Goal: Task Accomplishment & Management: Manage account settings

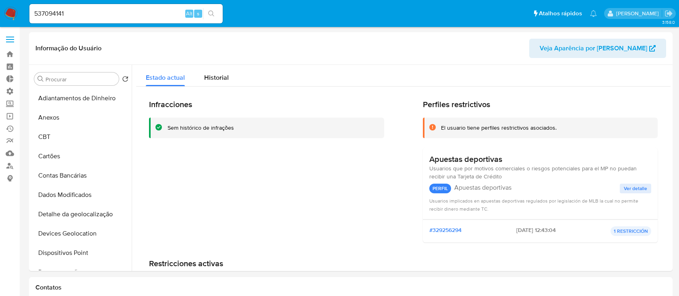
select select "10"
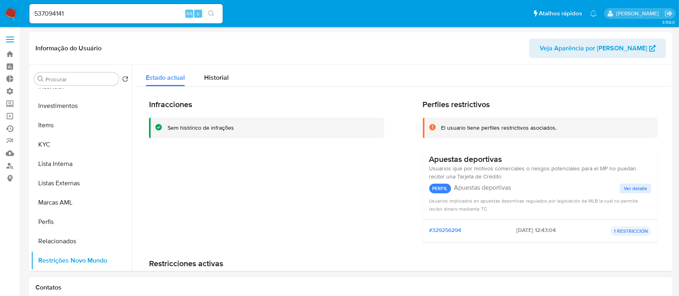
click at [10, 127] on link "Ejecuções automáticas" at bounding box center [48, 128] width 96 height 12
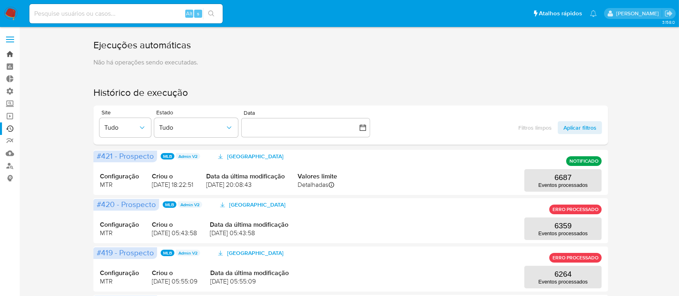
click at [10, 53] on link "Bandeja" at bounding box center [48, 54] width 96 height 12
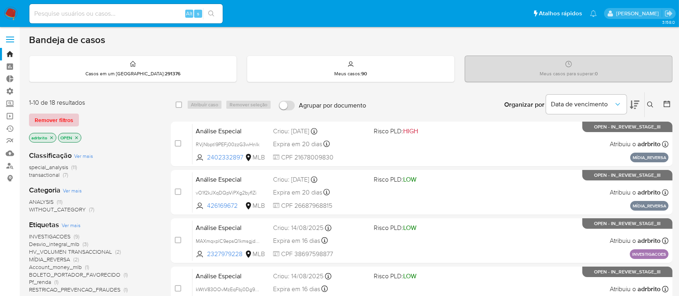
click at [73, 123] on button "Remover filtros" at bounding box center [54, 120] width 50 height 13
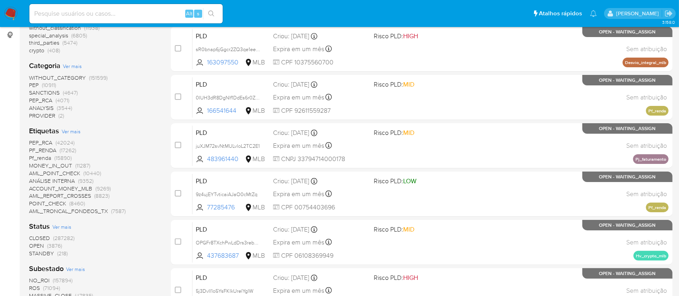
scroll to position [156, 0]
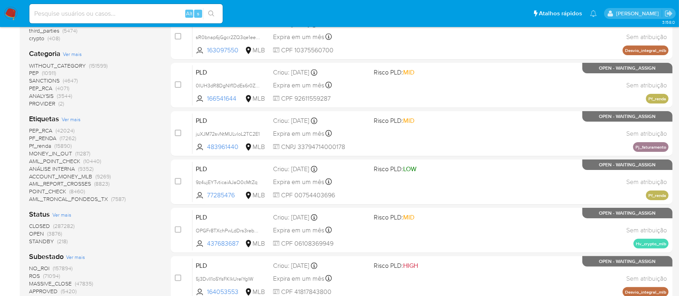
click at [43, 230] on span "OPEN" at bounding box center [36, 234] width 15 height 8
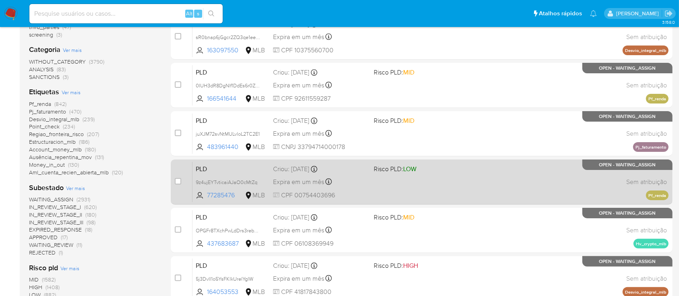
click at [208, 162] on div "PLD 9z4ujEYTvticaiAJaO0cMtZq 77285476 MLB Risco PLD: LOW Criou: 12/09/2025 Crio…" at bounding box center [431, 182] width 476 height 41
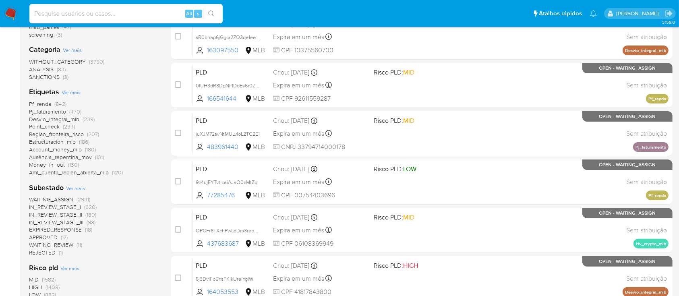
click at [85, 13] on input at bounding box center [125, 13] width 193 height 10
paste input "mc2EdVQMHeJ7cwJm7O943ujK"
type input "mc2EdVQMHeJ7cwJm7O943ujK"
click at [212, 15] on icon "search-icon" at bounding box center [211, 13] width 6 height 6
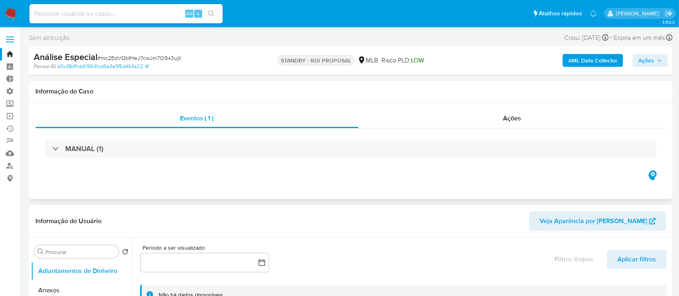
select select "10"
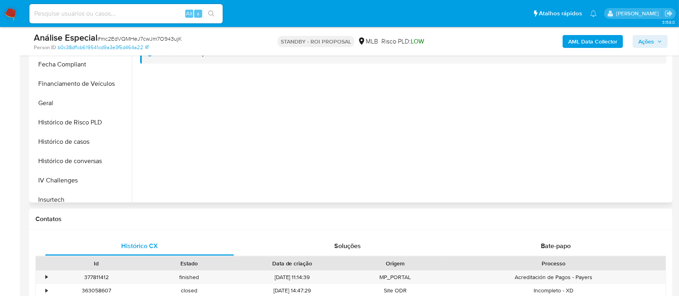
scroll to position [204, 0]
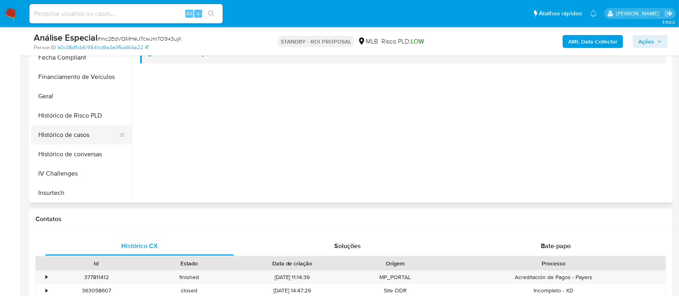
click at [84, 137] on button "Histórico de casos" at bounding box center [78, 134] width 94 height 19
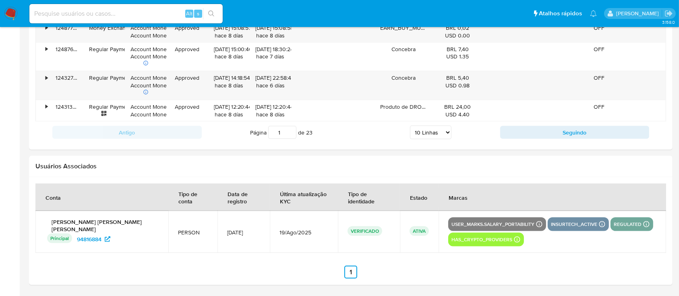
scroll to position [0, 0]
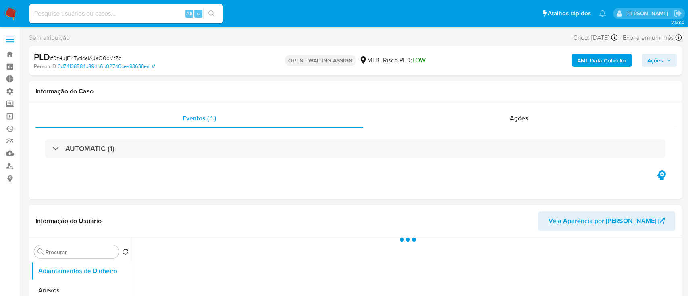
select select "10"
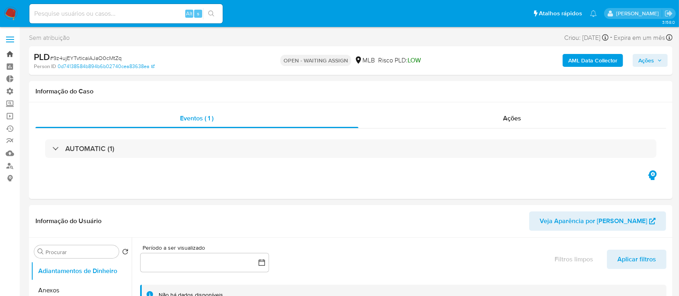
click at [10, 55] on link "Bandeja" at bounding box center [48, 54] width 96 height 12
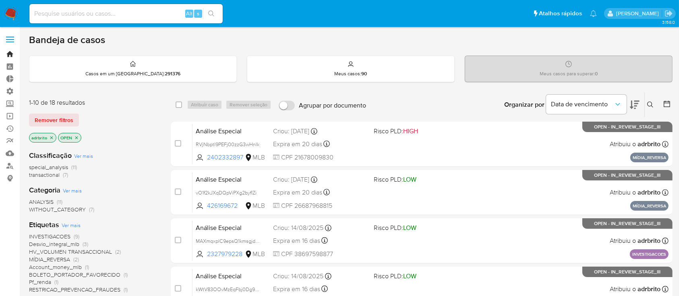
click at [13, 52] on link "Bandeja" at bounding box center [48, 54] width 96 height 12
click at [9, 168] on link "Localizador de pessoas" at bounding box center [48, 166] width 96 height 12
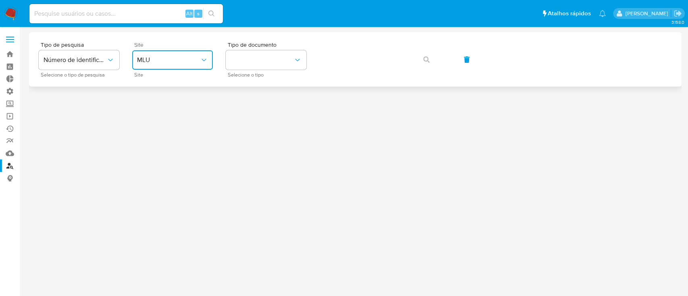
click at [205, 56] on icon "site_id" at bounding box center [204, 60] width 8 height 8
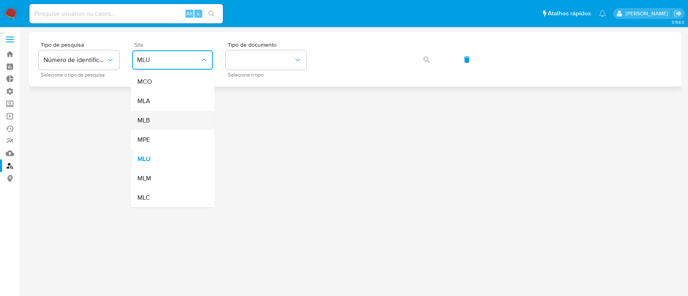
click at [164, 117] on div "MLB" at bounding box center [170, 120] width 66 height 19
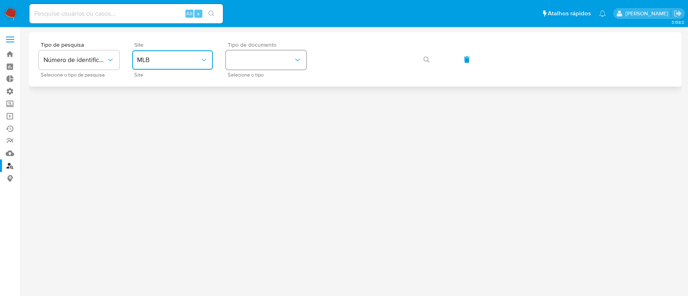
click at [248, 63] on button "identificationType" at bounding box center [266, 59] width 81 height 19
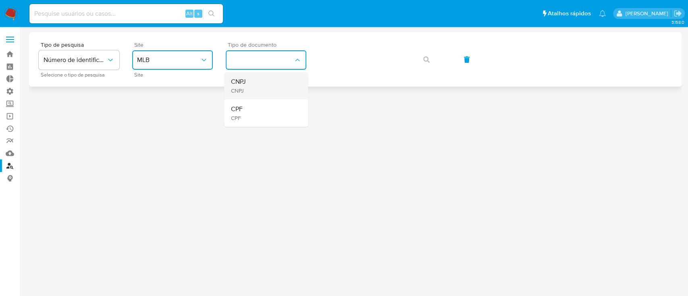
click at [252, 81] on div "CNPJ CNPJ" at bounding box center [263, 85] width 66 height 27
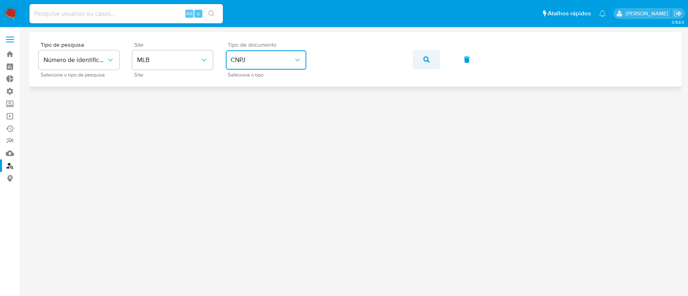
click at [423, 60] on icon "button" at bounding box center [426, 59] width 6 height 6
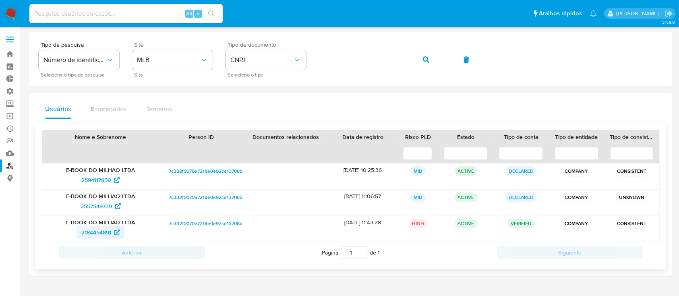
click at [110, 236] on span "2184454891" at bounding box center [96, 232] width 30 height 13
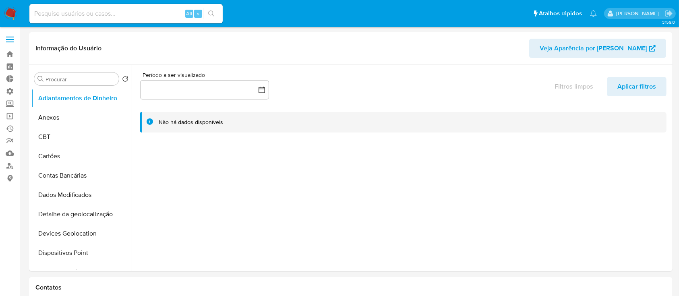
select select "10"
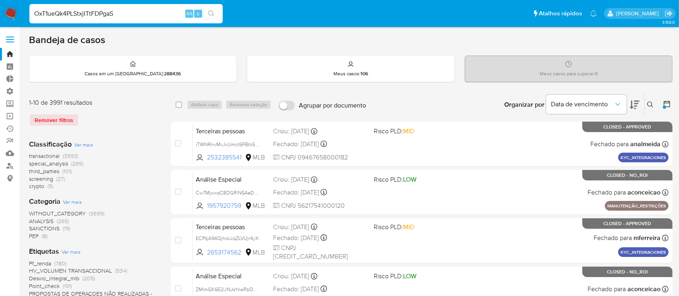
type input "OxT1ueQk4PLStxjITtFDPgaS"
click at [210, 14] on icon "search-icon" at bounding box center [211, 13] width 6 height 6
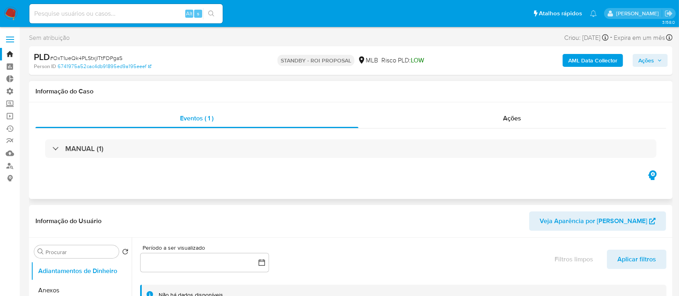
select select "10"
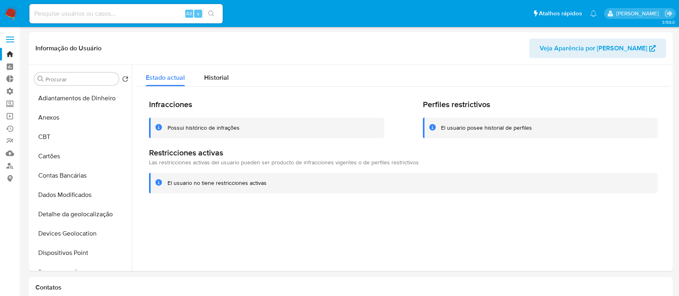
select select "10"
click at [105, 12] on input at bounding box center [125, 13] width 193 height 10
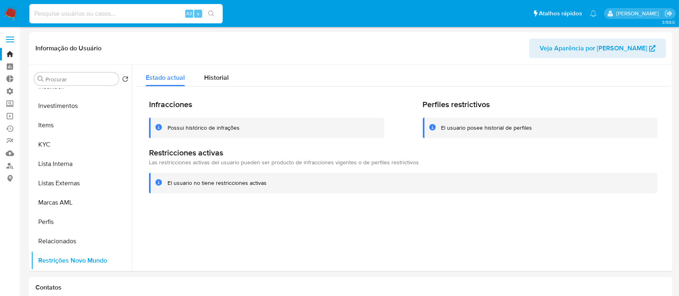
click at [59, 12] on input at bounding box center [125, 13] width 193 height 10
paste input "mc2EdVQMHeJ7cwJm7O943ujK"
type input "mc2EdVQMHeJ7cwJm7O943ujK"
click at [212, 16] on icon "search-icon" at bounding box center [211, 13] width 6 height 6
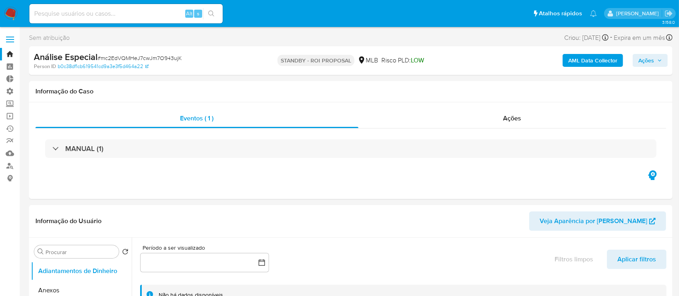
select select "10"
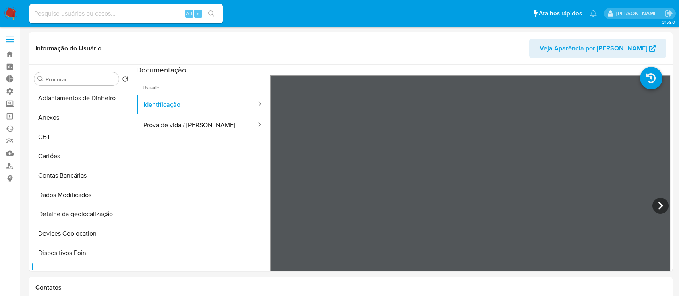
select select "10"
click at [131, 9] on input at bounding box center [125, 13] width 193 height 10
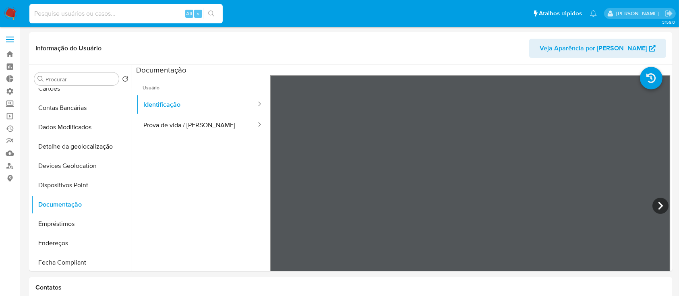
paste input "SwaqcFiuGf7M8aeY62WHeg9U"
type input "SwaqcFiuGf7M8aeY62WHeg9U"
click at [213, 16] on icon "search-icon" at bounding box center [211, 13] width 6 height 6
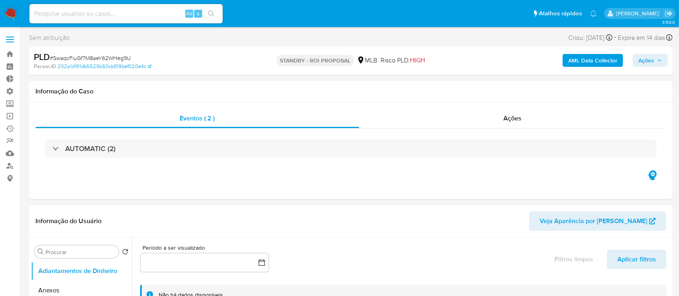
select select "10"
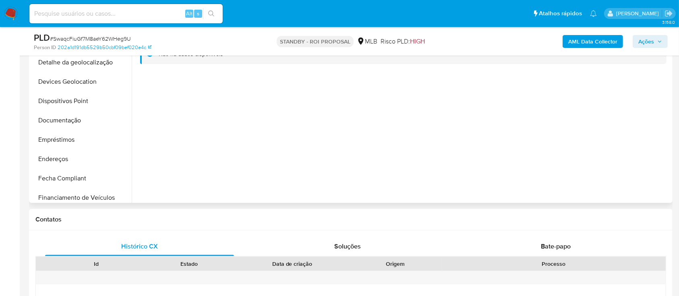
scroll to position [87, 0]
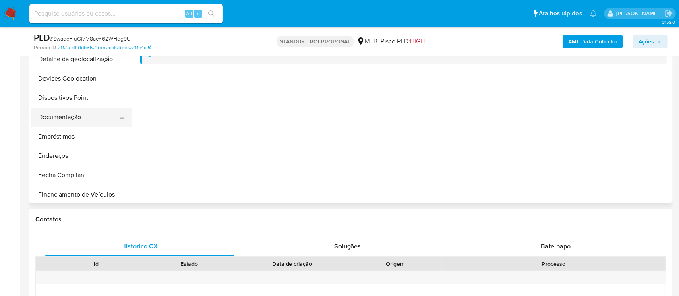
click at [74, 118] on button "Documentação" at bounding box center [78, 117] width 94 height 19
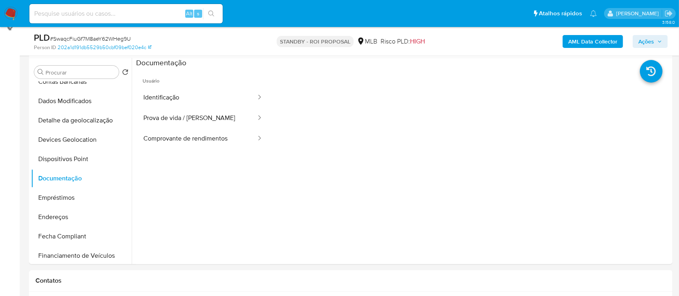
scroll to position [149, 0]
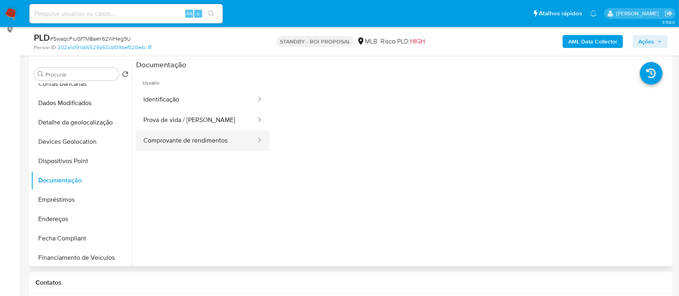
click at [206, 144] on button "Comprovante de rendimentos" at bounding box center [196, 141] width 121 height 21
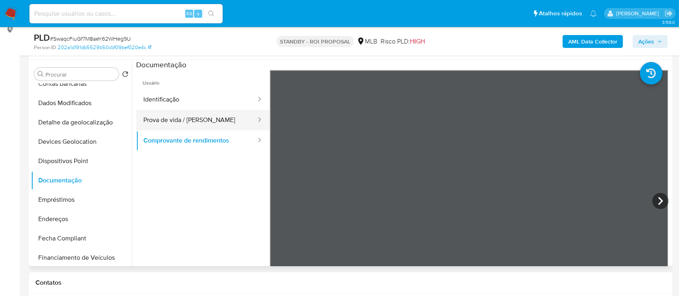
click at [177, 124] on button "Prova de vida / Selfie" at bounding box center [196, 120] width 121 height 21
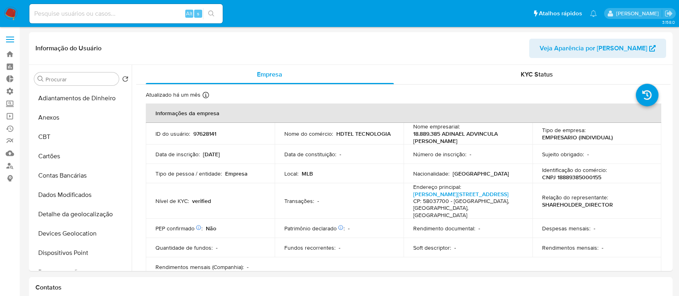
select select "10"
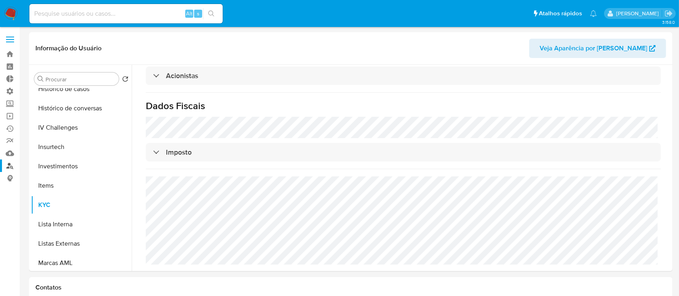
click at [7, 168] on link "Localizador de pessoas" at bounding box center [48, 166] width 96 height 12
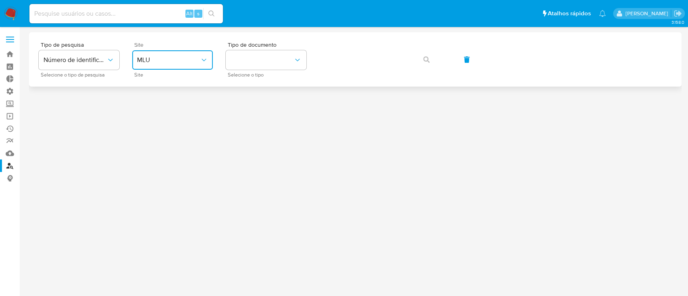
click at [205, 64] on icon "site_id" at bounding box center [204, 60] width 8 height 8
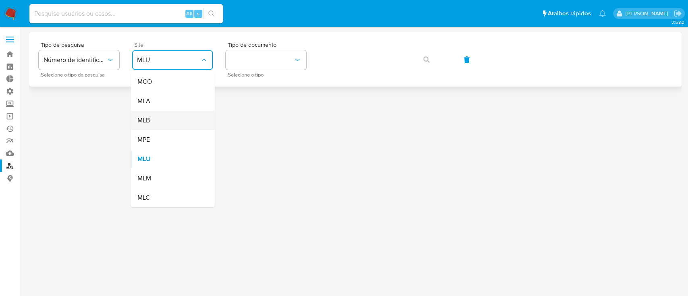
click at [167, 118] on div "MLB" at bounding box center [170, 120] width 66 height 19
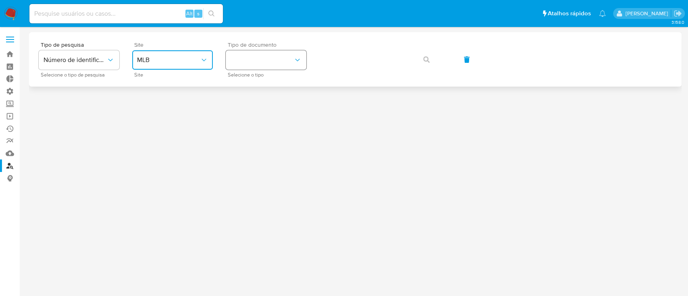
click at [261, 69] on button "identificationType" at bounding box center [266, 59] width 81 height 19
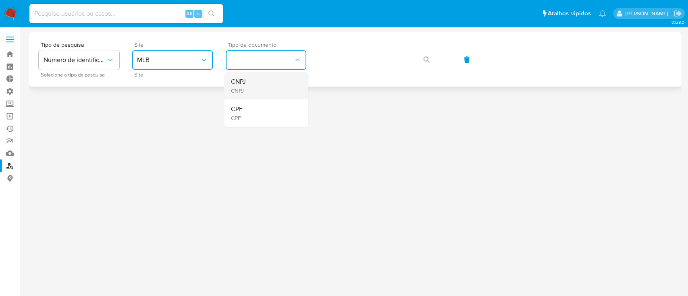
click at [263, 90] on div "CNPJ CNPJ" at bounding box center [263, 85] width 66 height 27
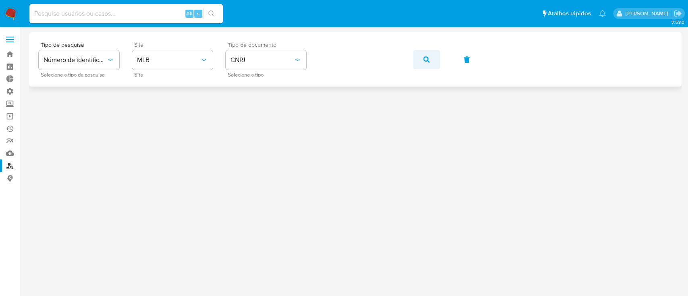
click at [424, 56] on icon "button" at bounding box center [426, 59] width 6 height 6
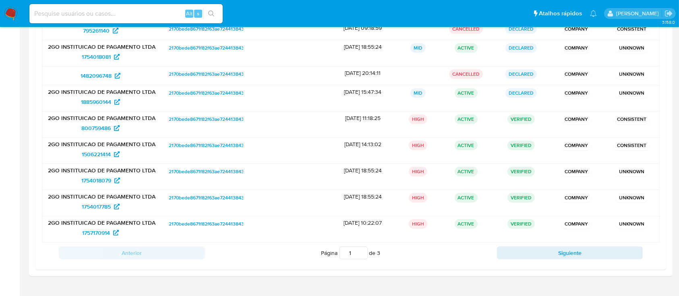
scroll to position [170, 0]
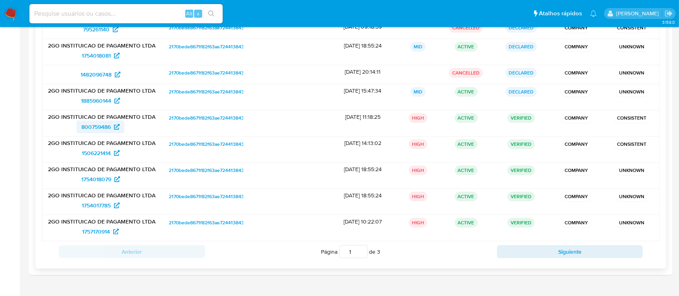
click at [85, 124] on span "800759486" at bounding box center [95, 126] width 29 height 13
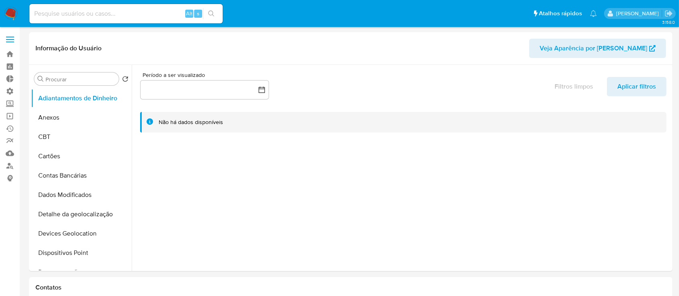
select select "10"
click at [129, 118] on ul "Adiantamentos de Dinheiro Anexos CBT Cartões Contas Bancárias Dados Modificados…" at bounding box center [81, 180] width 101 height 182
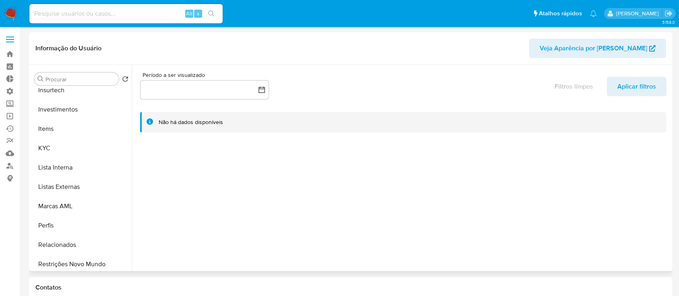
scroll to position [379, 0]
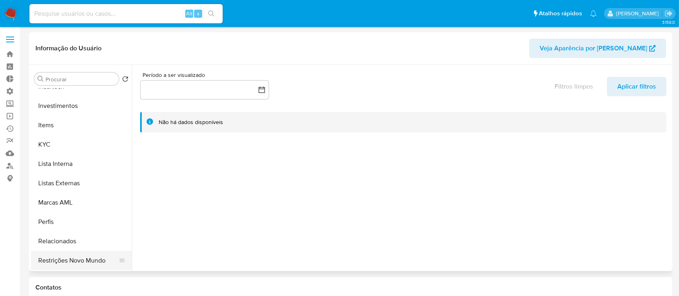
click at [108, 261] on button "Restrições Novo Mundo" at bounding box center [78, 260] width 94 height 19
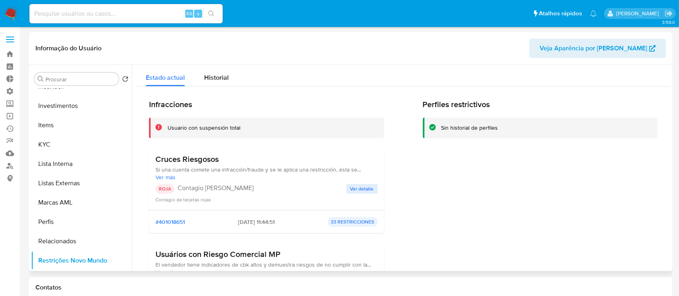
click at [617, 47] on span "Veja Aparência por Pessoa" at bounding box center [594, 48] width 108 height 19
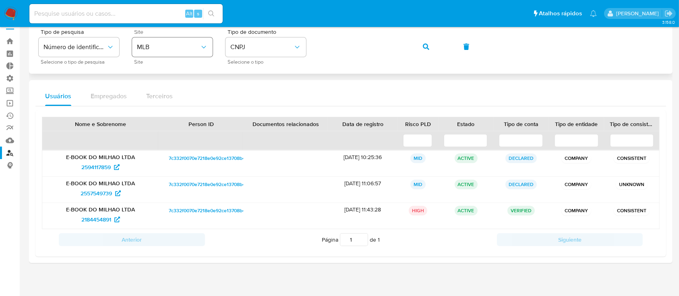
scroll to position [20, 0]
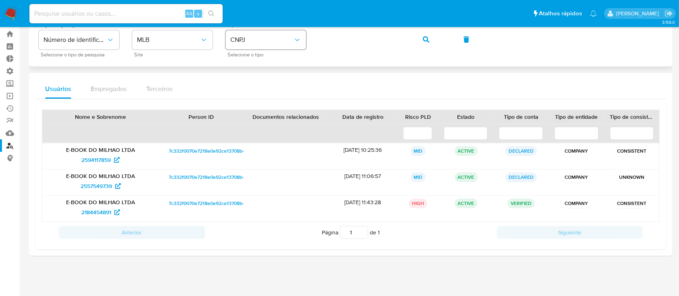
click at [288, 35] on div "Tipo de pesquisa Número de identificação Selecione o tipo de pesquisa Site MLB …" at bounding box center [351, 39] width 624 height 35
click at [429, 39] on button "button" at bounding box center [426, 39] width 27 height 19
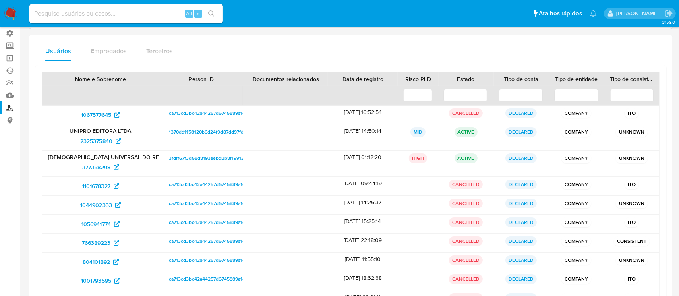
scroll to position [63, 0]
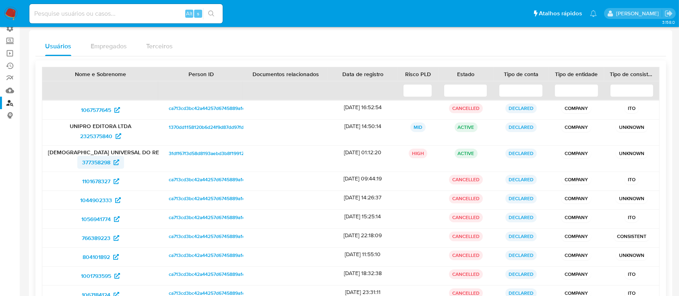
click at [96, 162] on span "377358298" at bounding box center [96, 162] width 28 height 13
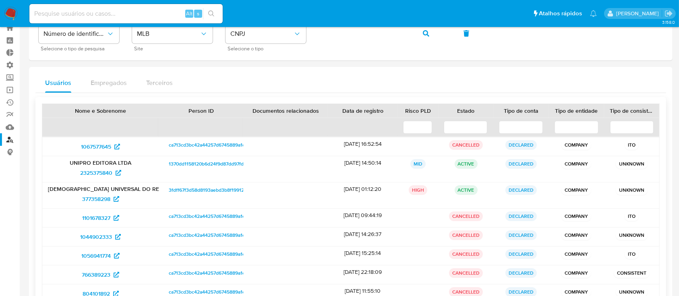
scroll to position [0, 0]
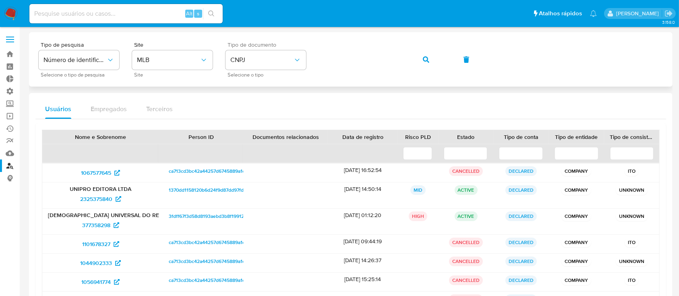
click at [302, 49] on div "Tipo de pesquisa Número de identificação Selecione o tipo de pesquisa Site MLB …" at bounding box center [351, 59] width 624 height 35
click at [428, 57] on icon "button" at bounding box center [426, 59] width 6 height 6
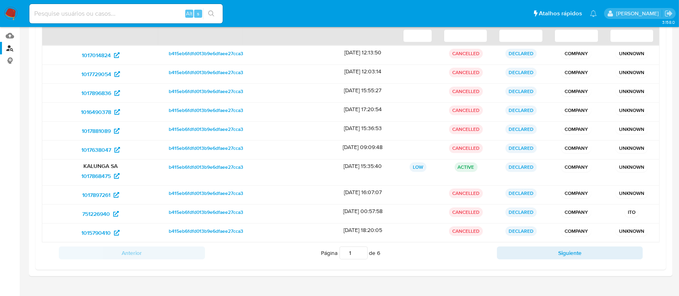
scroll to position [126, 0]
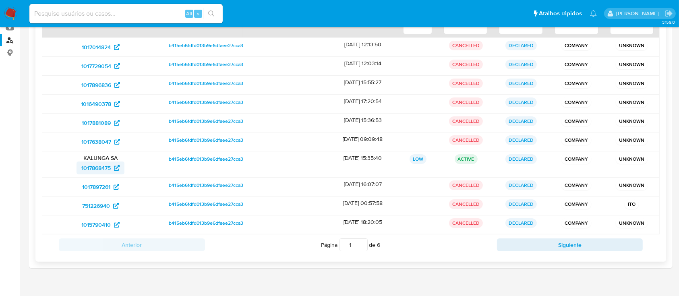
click at [96, 168] on span "1017868475" at bounding box center [95, 168] width 29 height 13
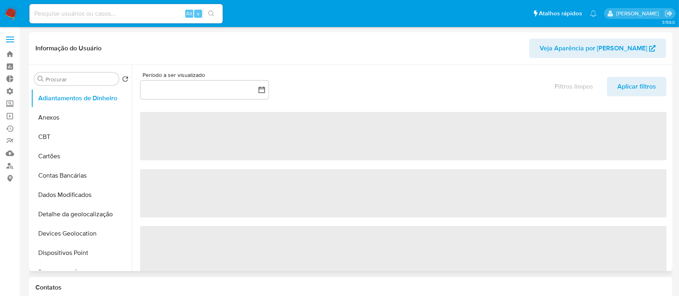
select select "10"
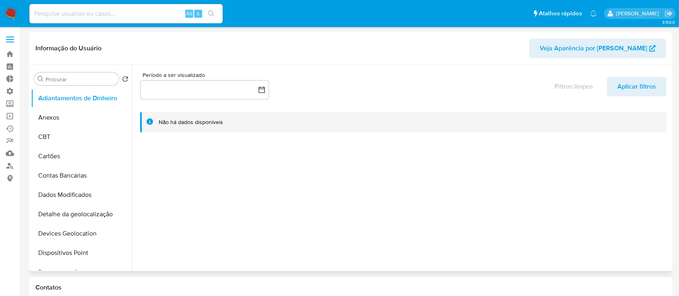
drag, startPoint x: 128, startPoint y: 132, endPoint x: 130, endPoint y: 147, distance: 15.8
click at [130, 147] on ul "Adiantamentos de Dinheiro Anexos CBT Cartões Contas Bancárias Dados Modificados…" at bounding box center [81, 180] width 101 height 182
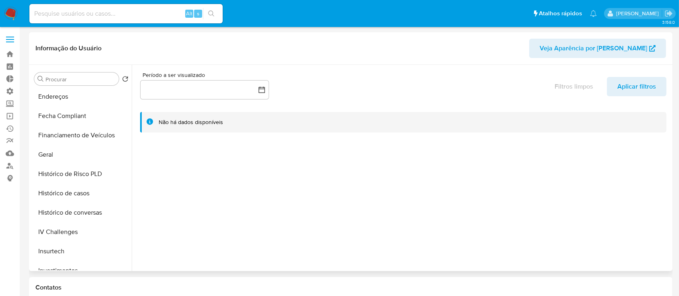
scroll to position [224, 0]
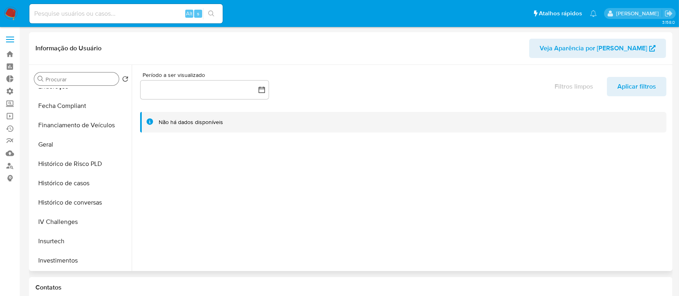
drag, startPoint x: 66, startPoint y: 182, endPoint x: 75, endPoint y: 83, distance: 99.1
click at [75, 83] on div "Procurar Retornar ao pedido padrão Adiantamentos de Dinheiro Anexos CBT Cartões…" at bounding box center [81, 168] width 101 height 205
click at [65, 181] on button "Histórico de casos" at bounding box center [78, 183] width 94 height 19
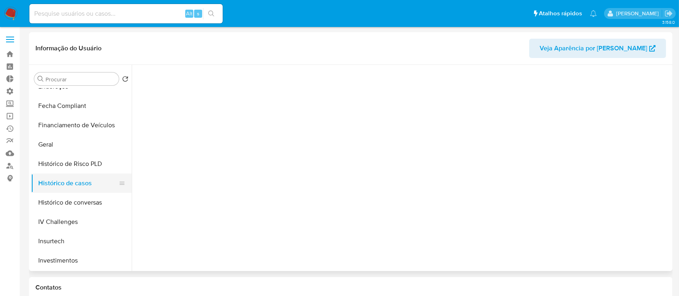
drag, startPoint x: 75, startPoint y: 184, endPoint x: 91, endPoint y: 173, distance: 19.8
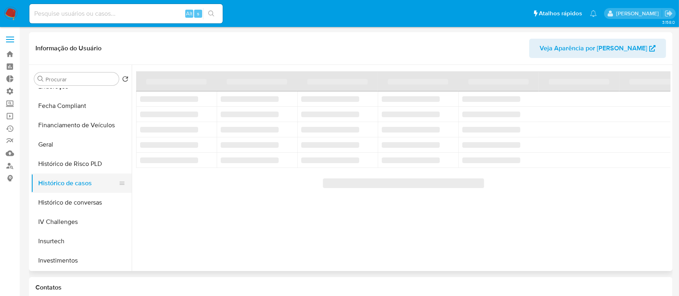
click at [82, 167] on ul "Adiantamentos de Dinheiro Anexos CBT Cartões Contas Bancárias Dados Modificados…" at bounding box center [81, 180] width 101 height 182
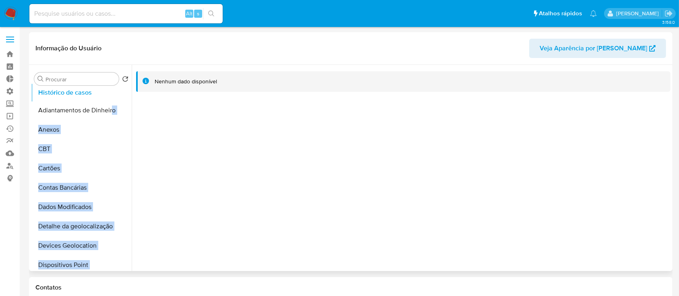
scroll to position [0, 0]
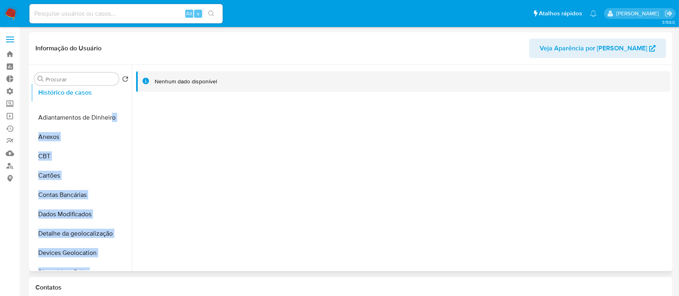
drag, startPoint x: 118, startPoint y: 186, endPoint x: 112, endPoint y: 95, distance: 90.8
click at [112, 95] on ul "Adiantamentos de Dinheiro Anexos CBT Cartões Contas Bancárias Dados Modificados…" at bounding box center [81, 180] width 101 height 182
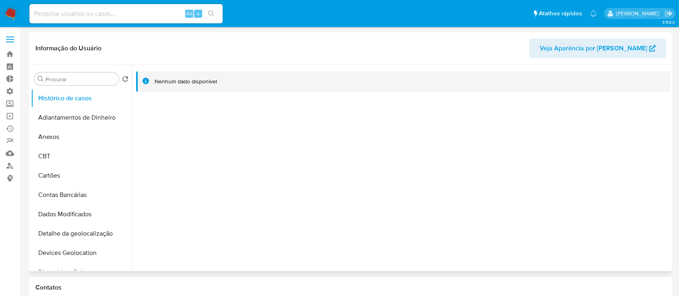
click at [251, 163] on div at bounding box center [401, 168] width 539 height 206
click at [65, 102] on button "Histórico de casos" at bounding box center [78, 98] width 94 height 19
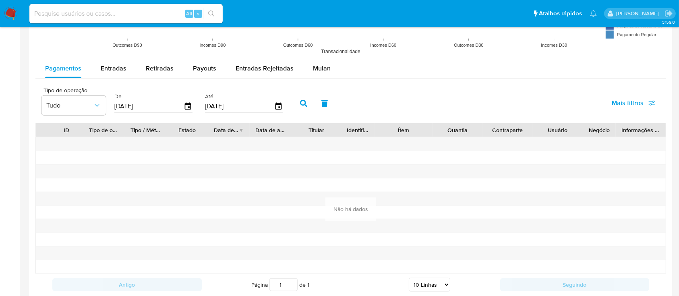
scroll to position [676, 0]
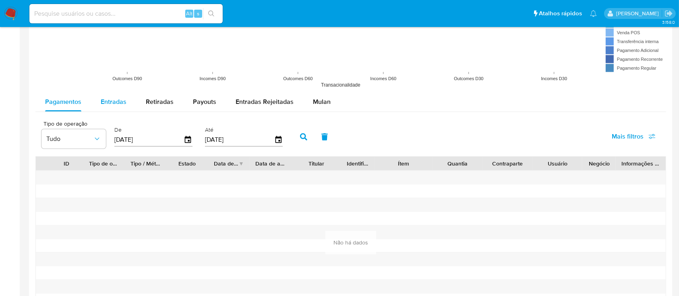
click at [111, 102] on span "Entradas" at bounding box center [114, 101] width 26 height 9
select select "10"
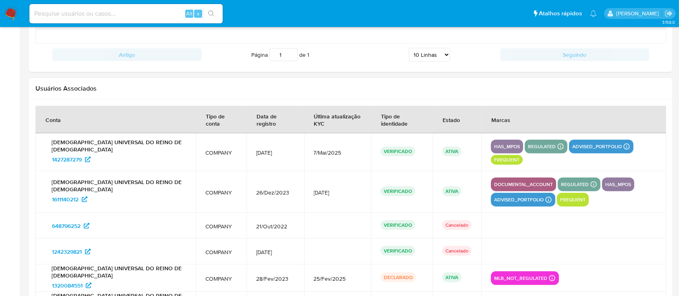
scroll to position [971, 0]
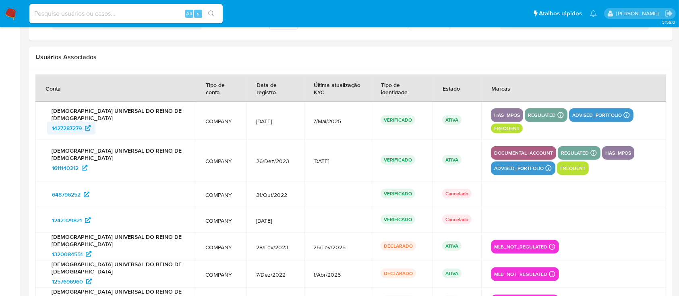
click at [70, 123] on span "1427287279" at bounding box center [67, 128] width 30 height 13
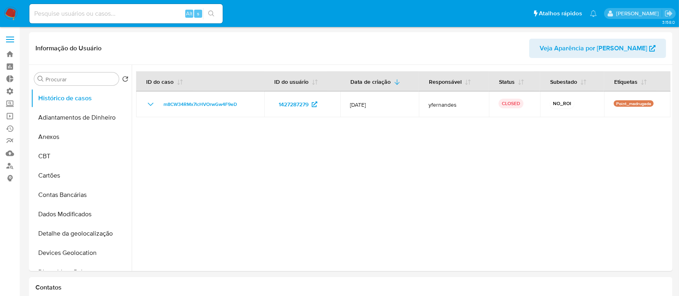
select select "10"
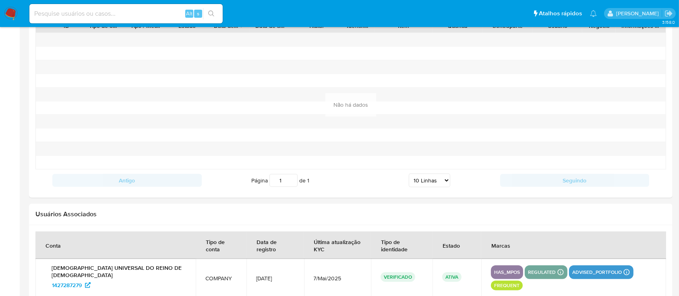
scroll to position [954, 0]
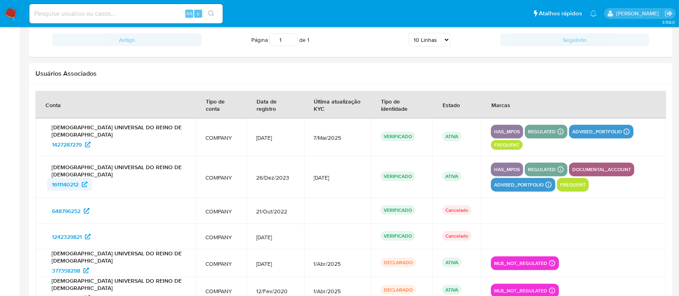
click at [71, 178] on span "1611140212" at bounding box center [65, 184] width 27 height 13
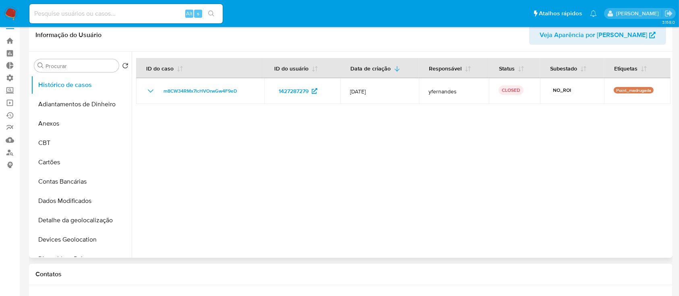
scroll to position [0, 0]
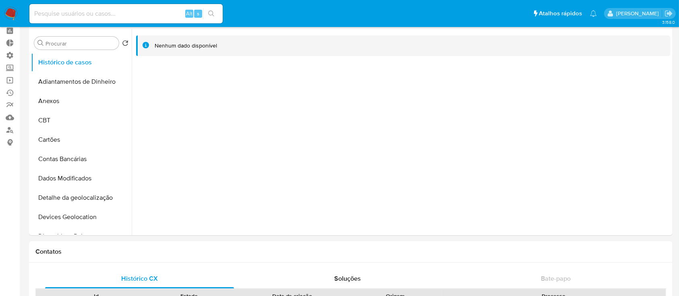
scroll to position [42, 0]
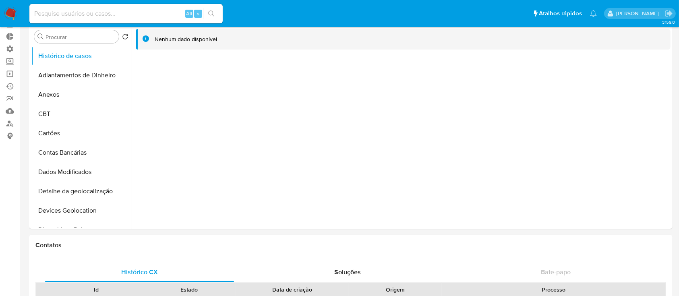
select select "10"
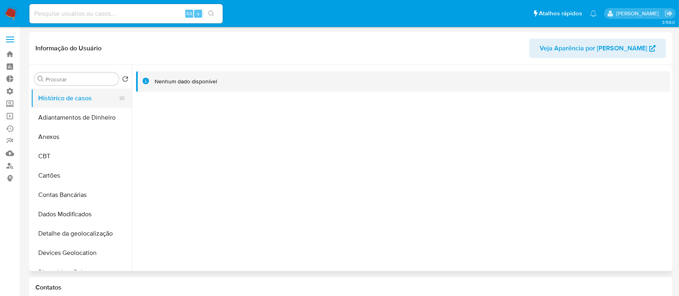
select select "10"
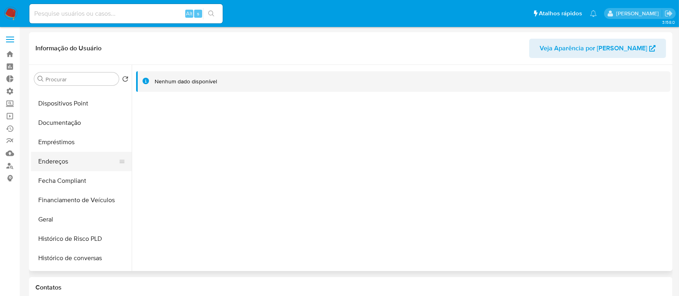
scroll to position [171, 0]
click at [89, 251] on button "Histórico de conversas" at bounding box center [78, 256] width 94 height 19
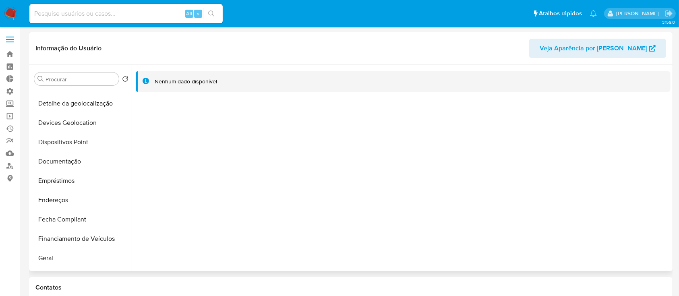
scroll to position [0, 0]
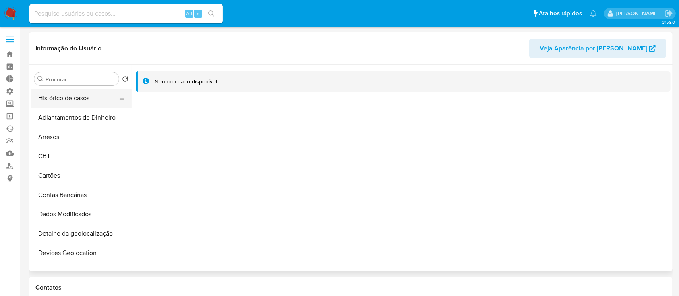
click at [87, 100] on button "Histórico de casos" at bounding box center [78, 98] width 94 height 19
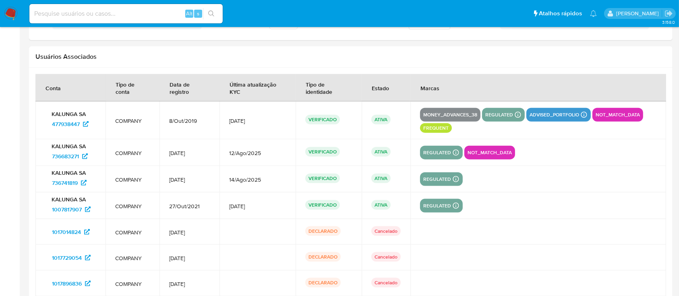
scroll to position [980, 0]
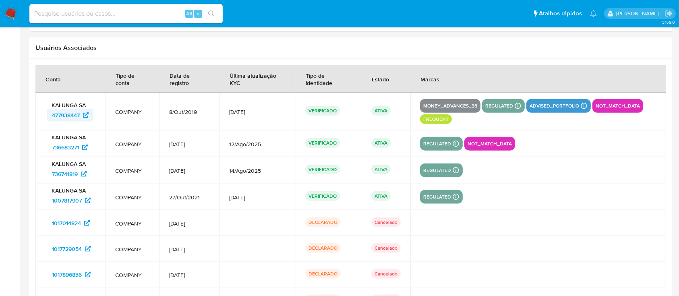
click at [78, 111] on span "477938447" at bounding box center [66, 115] width 28 height 13
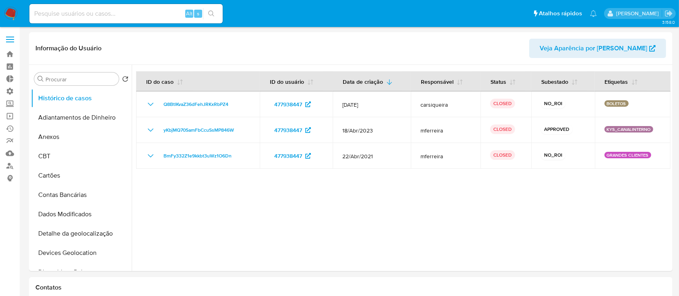
select select "10"
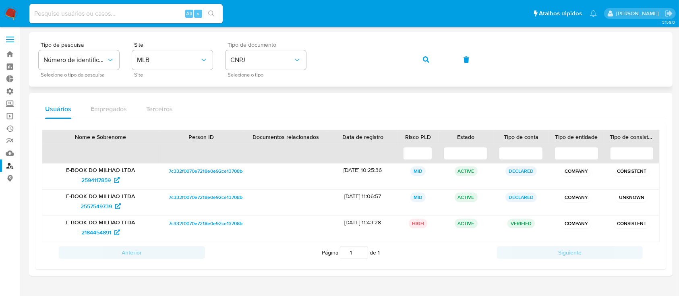
click at [288, 50] on div "Tipo de documento CNPJ Selecione o tipo" at bounding box center [266, 59] width 81 height 35
click at [283, 52] on button "CNPJ" at bounding box center [266, 59] width 81 height 19
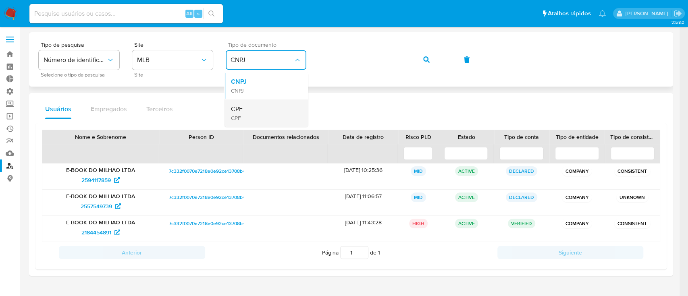
click at [263, 122] on div "CPF CPF" at bounding box center [263, 113] width 66 height 27
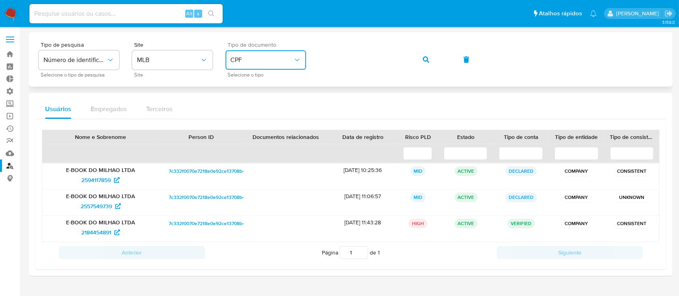
click at [304, 51] on div "Tipo de pesquisa Número de identificação Selecione o tipo de pesquisa Site MLB …" at bounding box center [351, 59] width 624 height 35
click at [421, 59] on button "button" at bounding box center [426, 59] width 27 height 19
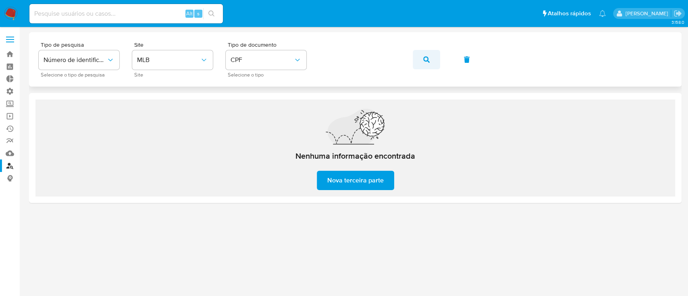
click at [424, 56] on span "button" at bounding box center [426, 60] width 6 height 18
click at [419, 57] on button "button" at bounding box center [426, 59] width 27 height 19
click at [427, 56] on icon "button" at bounding box center [426, 59] width 6 height 6
click at [421, 56] on button "button" at bounding box center [426, 59] width 27 height 19
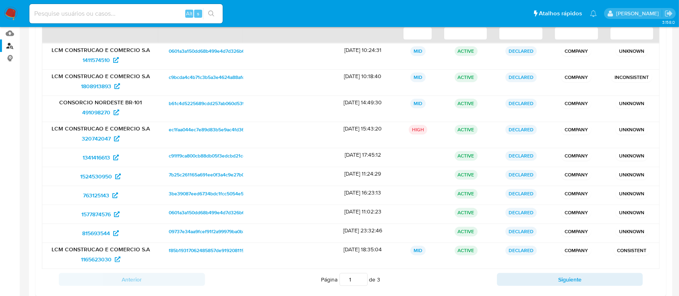
scroll to position [119, 0]
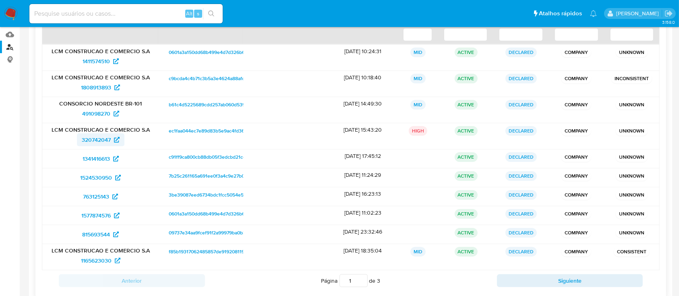
click at [97, 140] on span "320742047" at bounding box center [96, 139] width 29 height 13
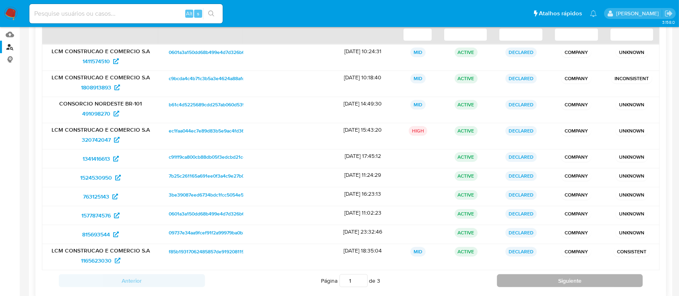
click at [564, 280] on button "Siguiente" at bounding box center [570, 280] width 146 height 13
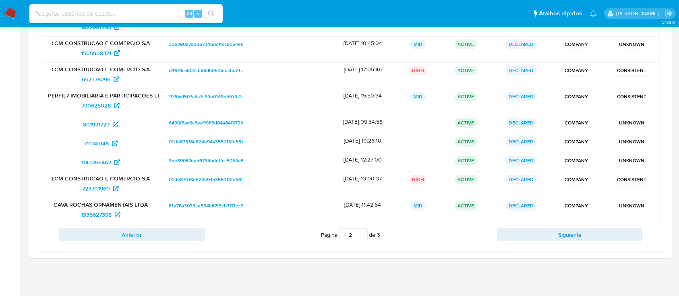
scroll to position [174, 0]
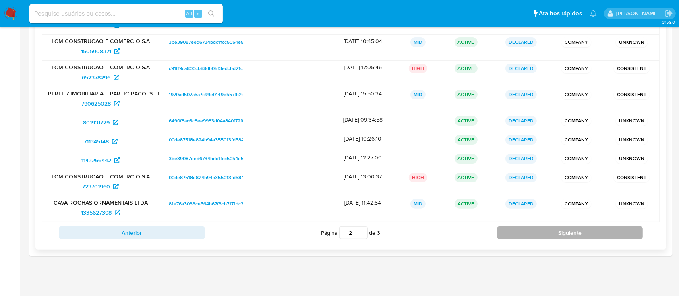
click at [561, 232] on button "Siguiente" at bounding box center [570, 232] width 146 height 13
type input "3"
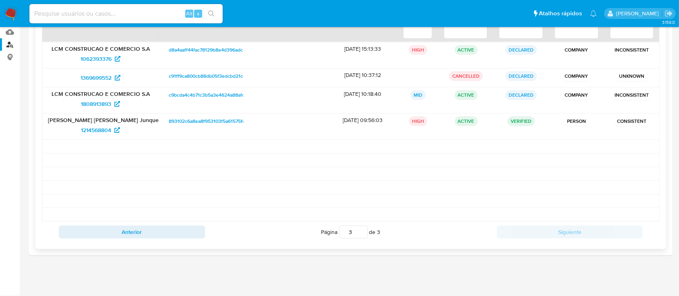
scroll to position [121, 0]
click at [325, 173] on div at bounding box center [285, 174] width 85 height 13
click at [325, 172] on div at bounding box center [285, 174] width 85 height 13
click at [106, 132] on span "1214568804" at bounding box center [96, 130] width 30 height 13
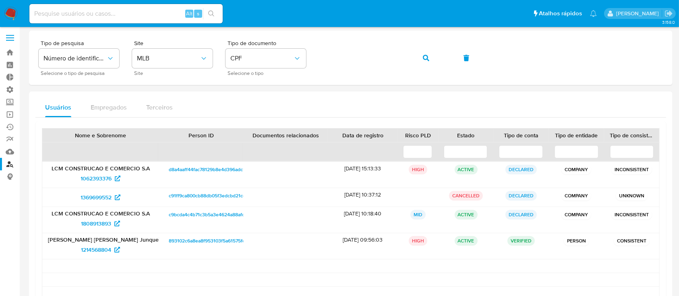
scroll to position [0, 0]
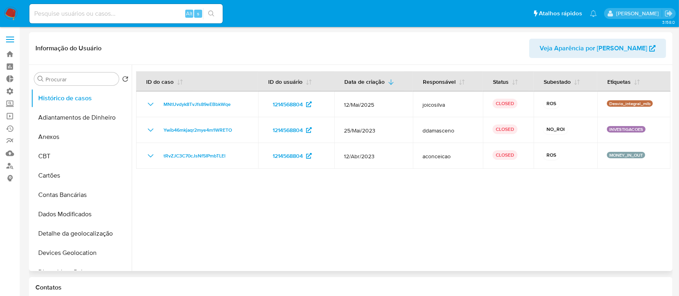
select select "10"
drag, startPoint x: 132, startPoint y: 111, endPoint x: 133, endPoint y: 139, distance: 28.2
click at [133, 139] on div at bounding box center [401, 168] width 539 height 206
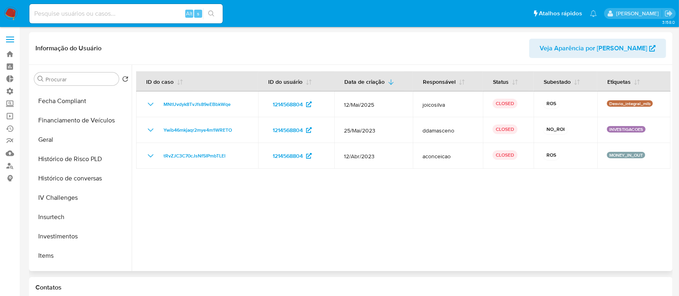
scroll to position [252, 0]
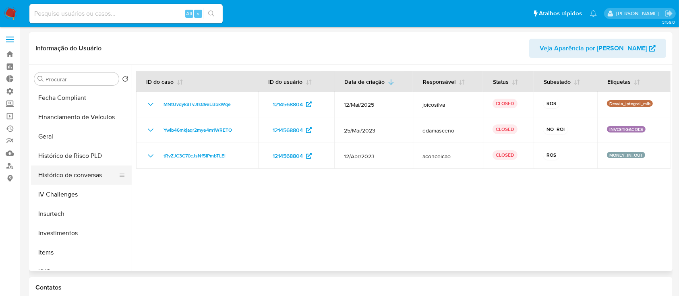
click at [90, 178] on button "Histórico de conversas" at bounding box center [78, 175] width 94 height 19
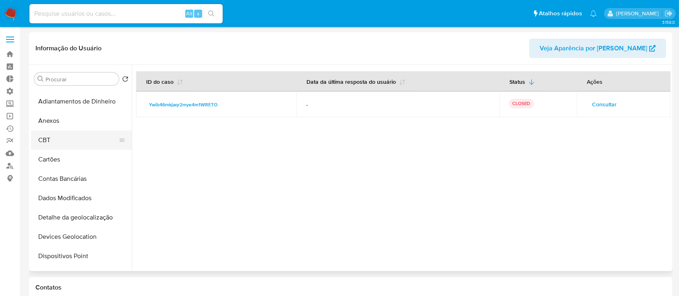
scroll to position [0, 0]
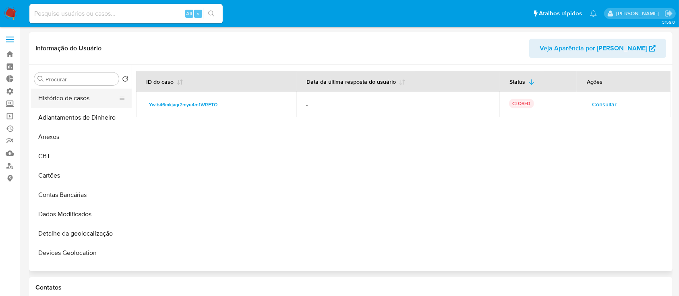
click at [84, 97] on button "Histórico de casos" at bounding box center [78, 98] width 94 height 19
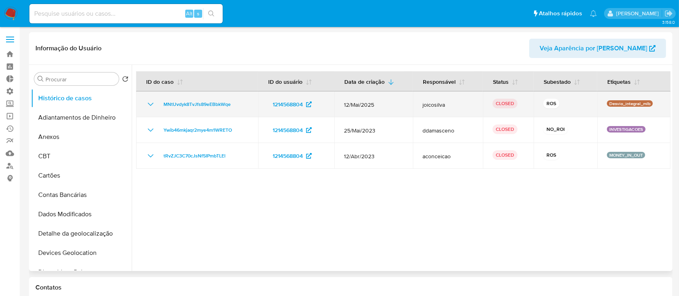
click at [154, 105] on icon "Mostrar/Ocultar" at bounding box center [151, 105] width 10 height 10
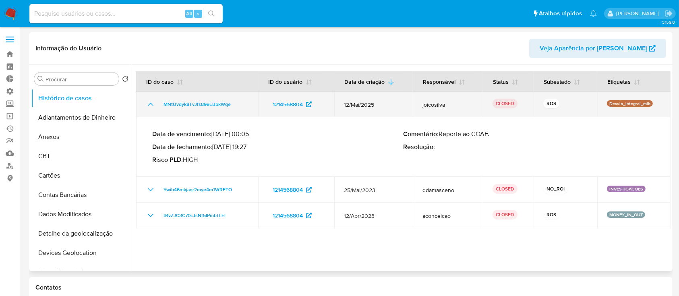
click at [152, 105] on icon "Mostrar/Ocultar" at bounding box center [151, 104] width 6 height 3
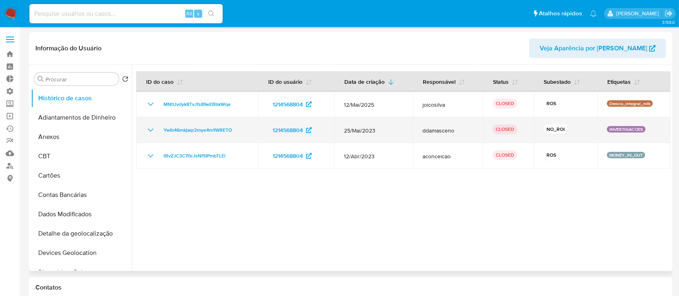
click at [151, 131] on icon "Mostrar/Ocultar" at bounding box center [151, 130] width 10 height 10
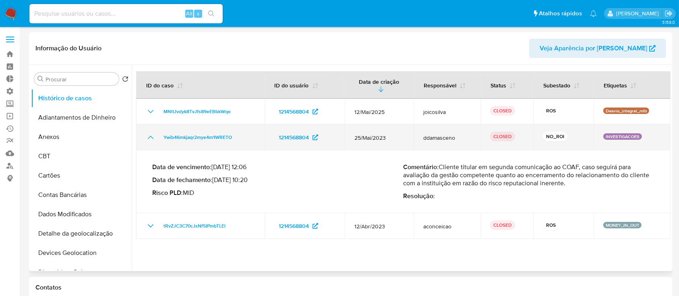
drag, startPoint x: 152, startPoint y: 130, endPoint x: 157, endPoint y: 129, distance: 5.3
click at [153, 130] on td "Ywib46mkjaqr2mye4m1WRETO" at bounding box center [200, 137] width 129 height 26
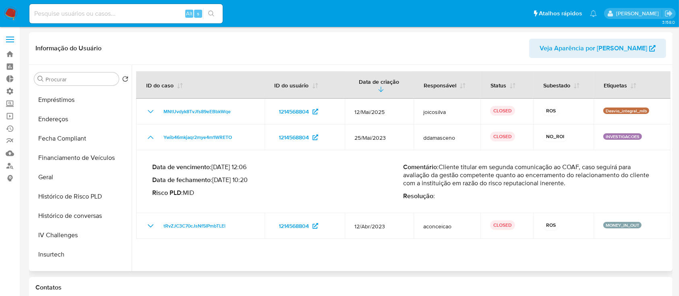
scroll to position [379, 0]
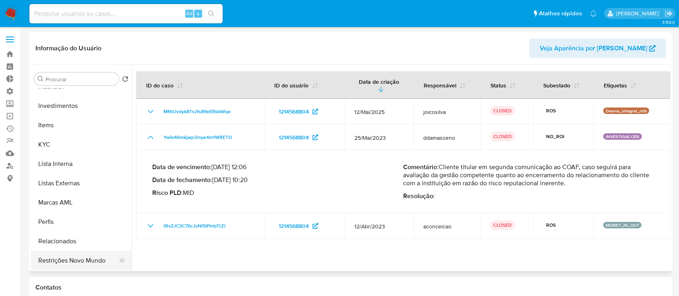
click at [101, 257] on button "Restrições Novo Mundo" at bounding box center [78, 260] width 94 height 19
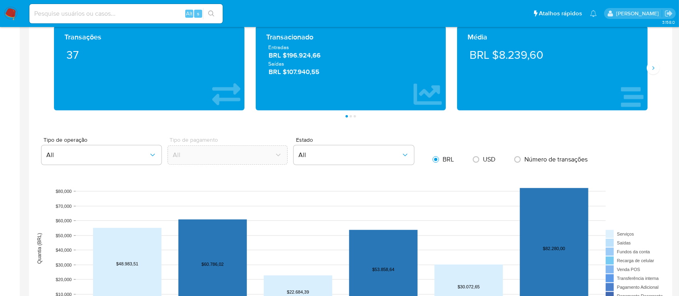
scroll to position [390, 0]
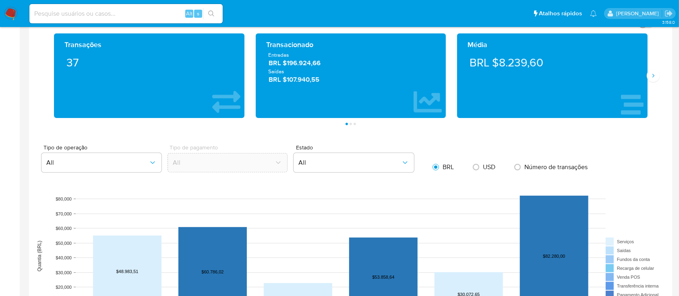
drag, startPoint x: 677, startPoint y: 117, endPoint x: 676, endPoint y: 159, distance: 41.9
click at [676, 159] on main "3.158.0 Informação do Usuário Veja Aparência por Pessoa Procurar Retornar ao pe…" at bounding box center [339, 219] width 679 height 1218
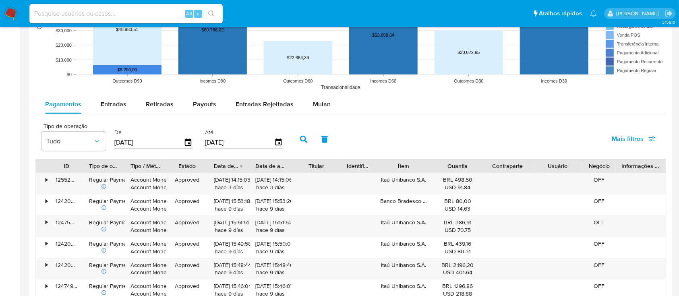
scroll to position [541, 0]
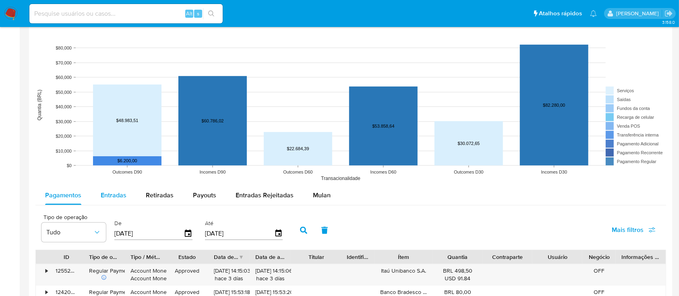
click at [124, 195] on span "Entradas" at bounding box center [114, 195] width 26 height 9
select select "10"
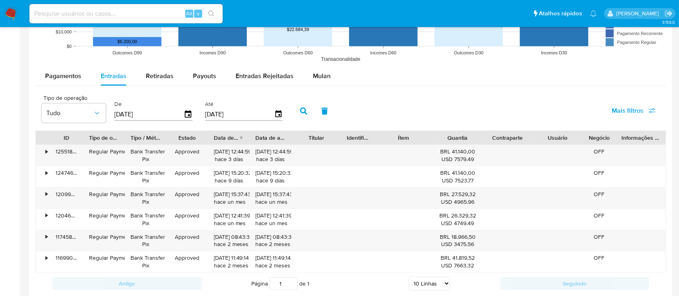
scroll to position [669, 0]
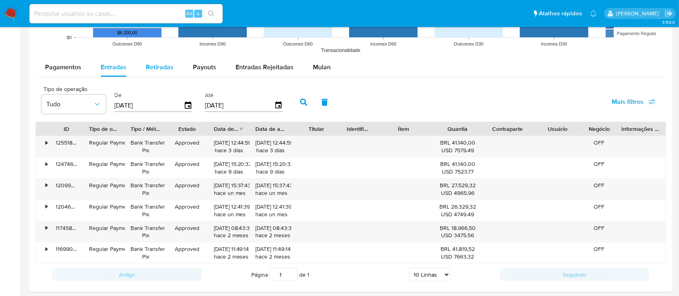
click at [146, 68] on span "Retiradas" at bounding box center [160, 66] width 28 height 9
select select "10"
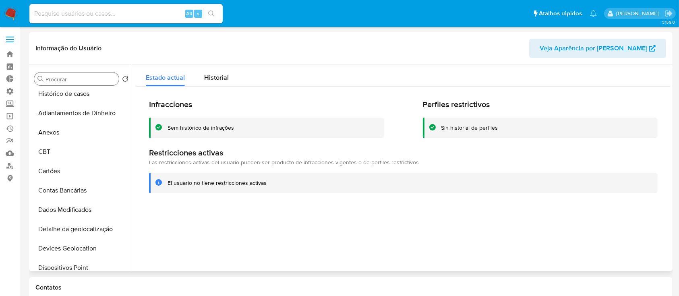
scroll to position [0, 0]
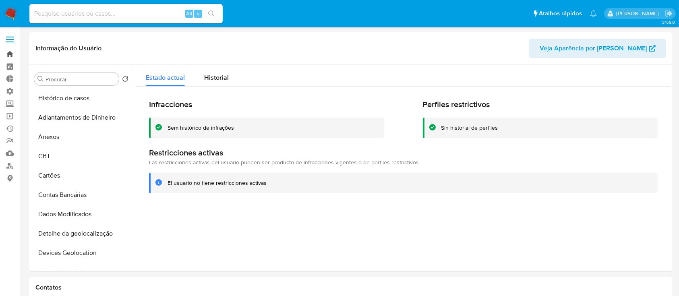
click at [6, 54] on link "Bandeja" at bounding box center [48, 54] width 96 height 12
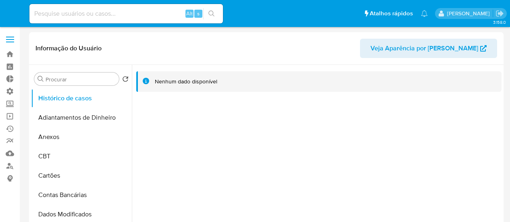
select select "10"
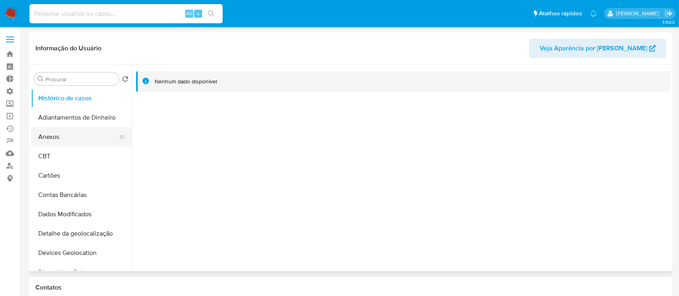
drag, startPoint x: 125, startPoint y: 120, endPoint x: 128, endPoint y: 137, distance: 17.9
click at [127, 137] on ul "Histórico de casos Adiantamentos de Dinheiro Anexos CBT Cartões Contas Bancária…" at bounding box center [81, 180] width 101 height 182
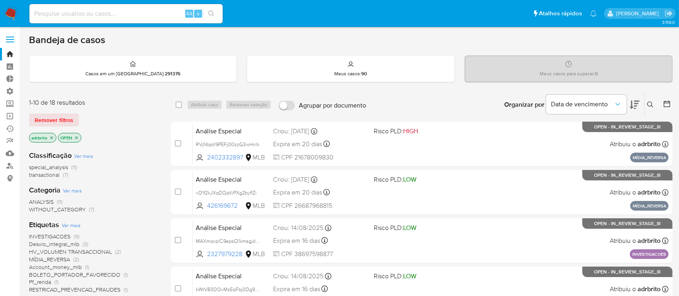
click at [50, 137] on icon "close-filter" at bounding box center [51, 137] width 5 height 5
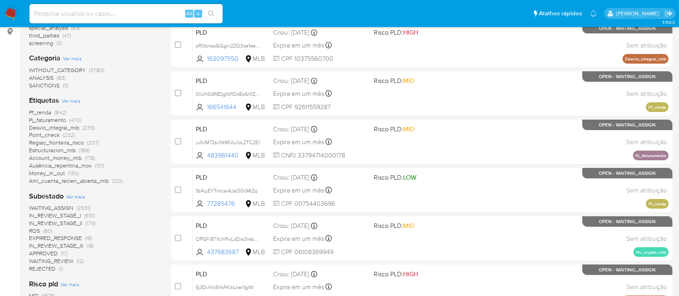
scroll to position [144, 0]
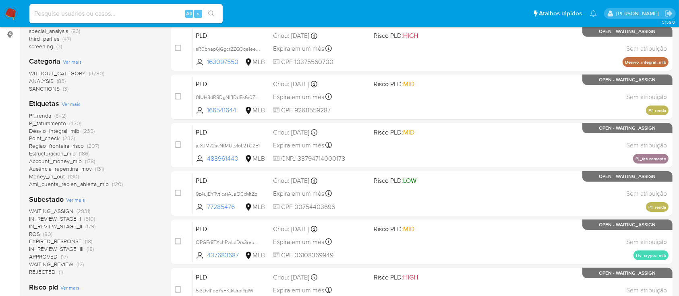
click at [45, 213] on span "WAITING_ASSIGN" at bounding box center [51, 211] width 44 height 8
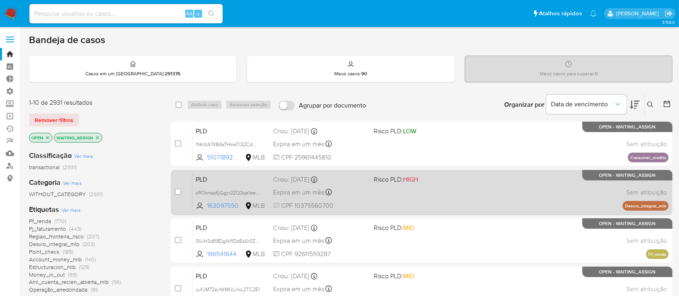
click at [305, 191] on span "Expira em um mês" at bounding box center [298, 192] width 51 height 9
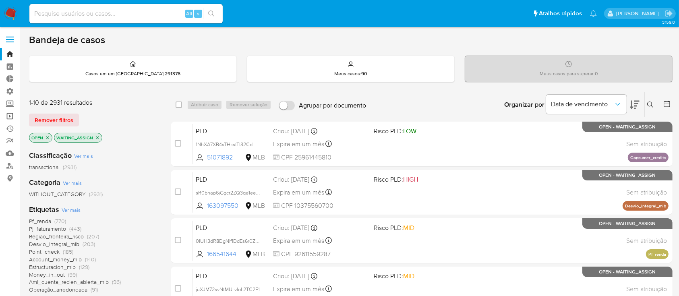
click at [12, 114] on link "Operações em massa" at bounding box center [48, 116] width 96 height 12
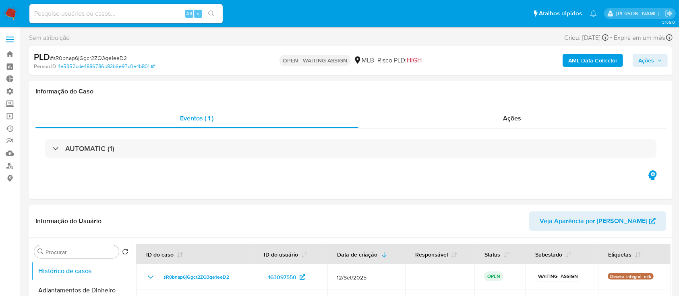
click at [598, 62] on b "AML Data Collector" at bounding box center [592, 60] width 49 height 13
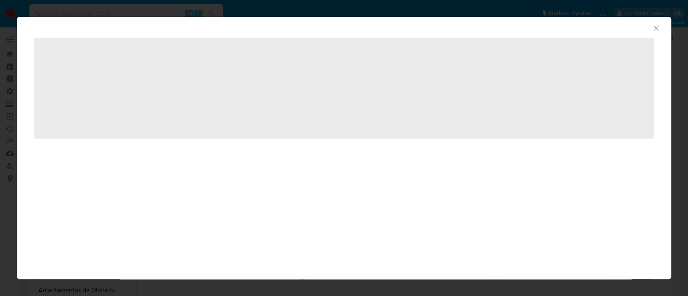
select select "10"
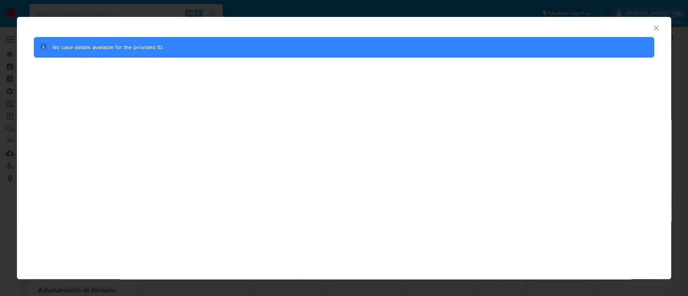
click at [656, 27] on icon "Fechar a janela" at bounding box center [655, 28] width 4 height 4
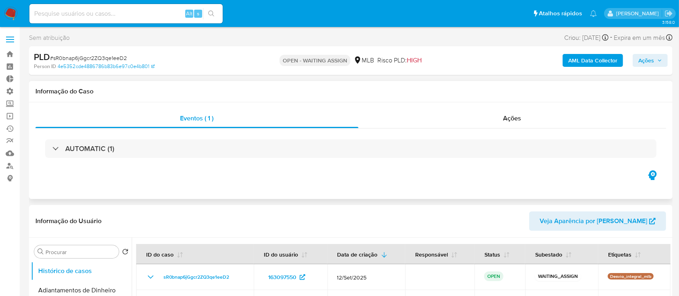
click at [652, 173] on icon "button" at bounding box center [652, 175] width 13 height 13
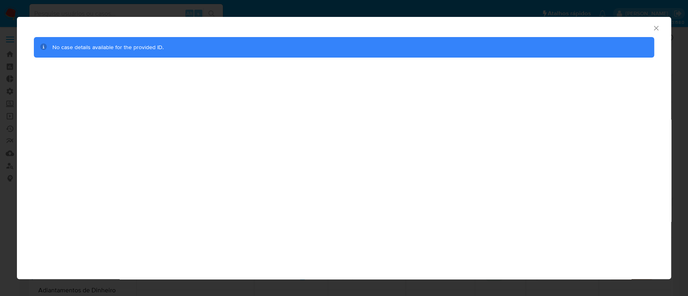
click at [655, 29] on icon "Fechar a janela" at bounding box center [656, 28] width 8 height 8
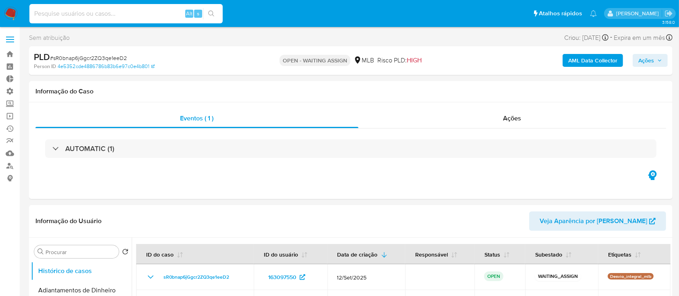
click at [118, 15] on input at bounding box center [125, 13] width 193 height 10
paste input "99388154"
type input "99388154"
drag, startPoint x: 210, startPoint y: 16, endPoint x: 205, endPoint y: 17, distance: 5.7
click at [206, 17] on button "search-icon" at bounding box center [211, 13] width 17 height 11
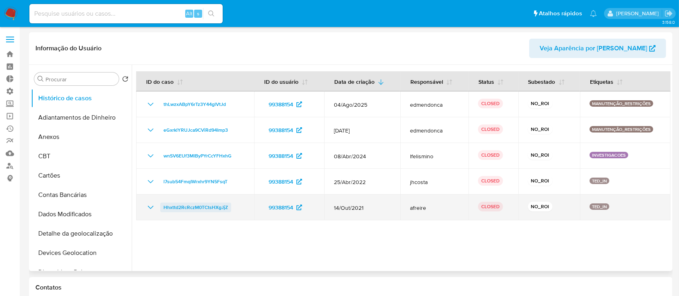
select select "10"
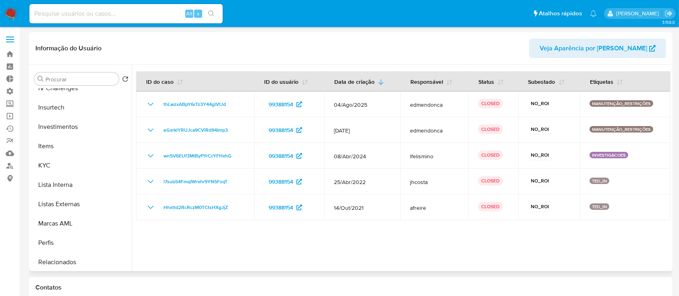
scroll to position [379, 0]
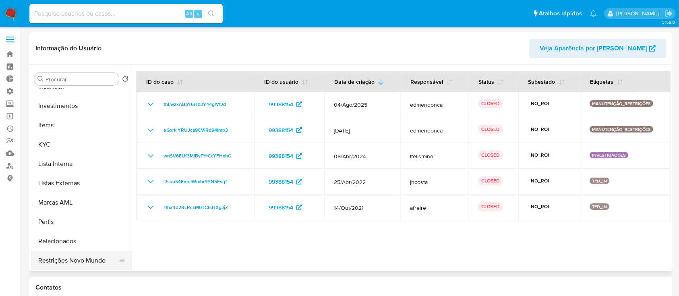
click at [98, 261] on button "Restrições Novo Mundo" at bounding box center [78, 260] width 94 height 19
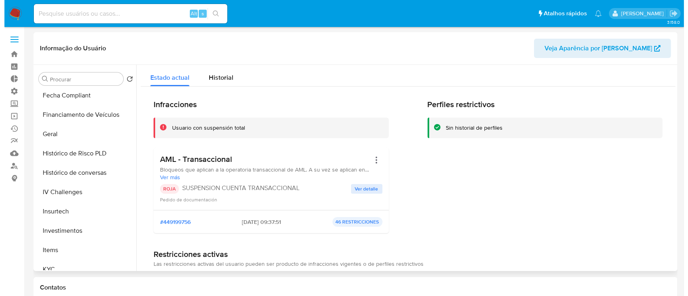
scroll to position [223, 0]
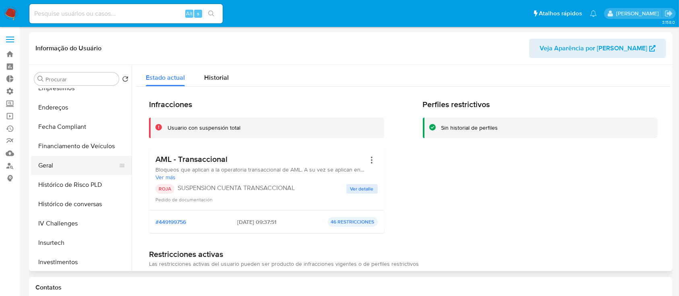
click at [45, 159] on button "Geral" at bounding box center [78, 165] width 94 height 19
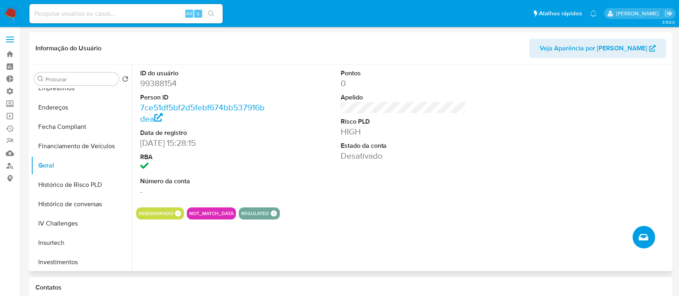
click at [642, 232] on icon "Criar caso manual" at bounding box center [644, 237] width 10 height 10
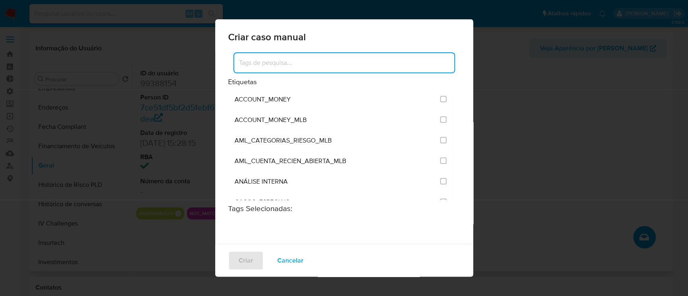
click at [286, 61] on input at bounding box center [344, 63] width 220 height 10
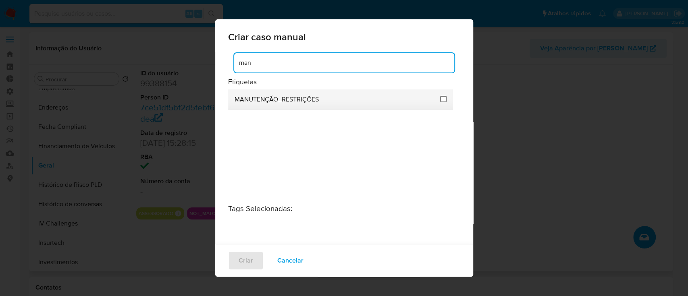
type input "man"
click at [440, 101] on input "2407" at bounding box center [443, 99] width 6 height 6
checkbox input "true"
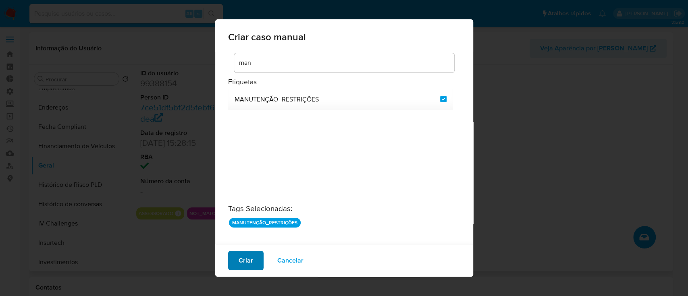
click at [235, 258] on button "Criar" at bounding box center [245, 260] width 35 height 19
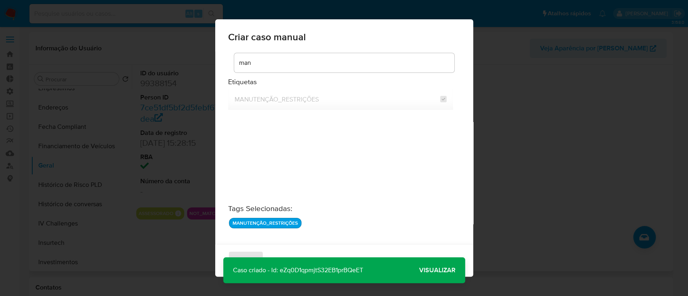
click at [425, 270] on span "Visualizar" at bounding box center [437, 270] width 36 height 0
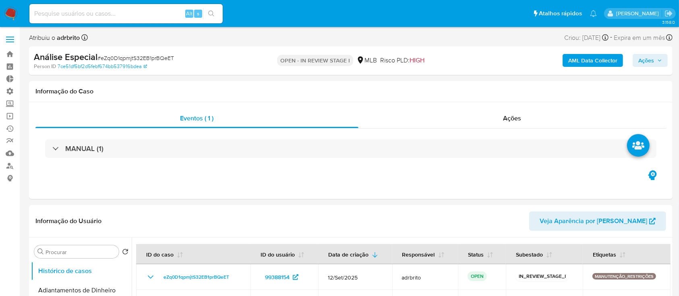
click at [649, 62] on span "Ações" at bounding box center [647, 60] width 16 height 13
select select "10"
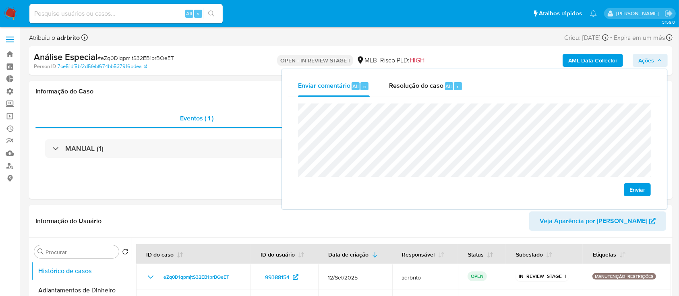
click at [648, 186] on button "Enviar" at bounding box center [637, 189] width 27 height 13
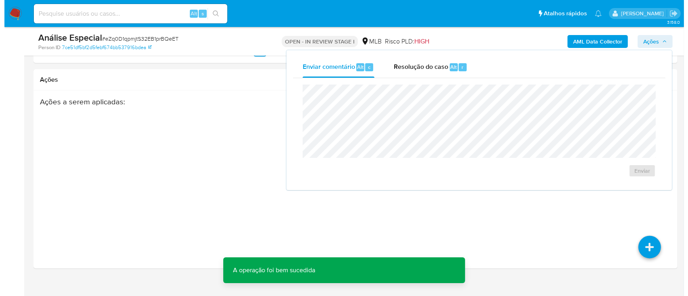
scroll to position [1421, 0]
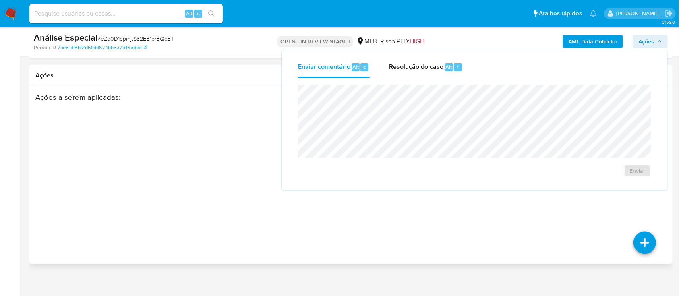
click at [568, 198] on div "Ações a serem aplicadas :" at bounding box center [316, 157] width 562 height 129
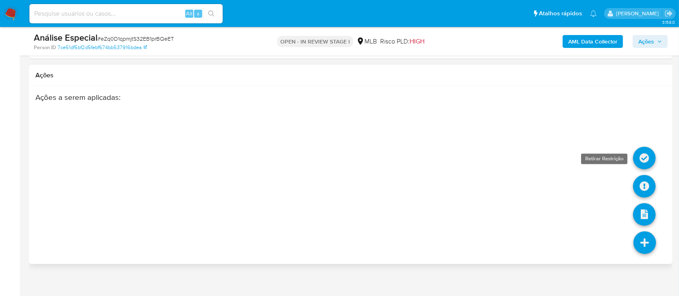
click at [646, 155] on icon at bounding box center [644, 158] width 23 height 23
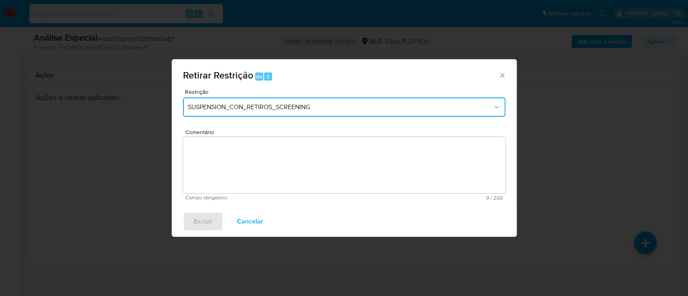
click at [415, 114] on button "SUSPENSION_CON_RETIROS_SCREENING" at bounding box center [344, 106] width 322 height 19
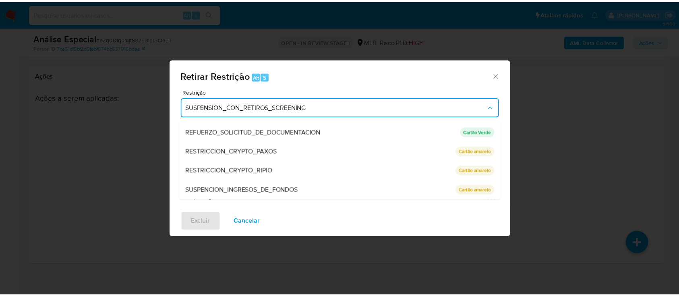
scroll to position [151, 0]
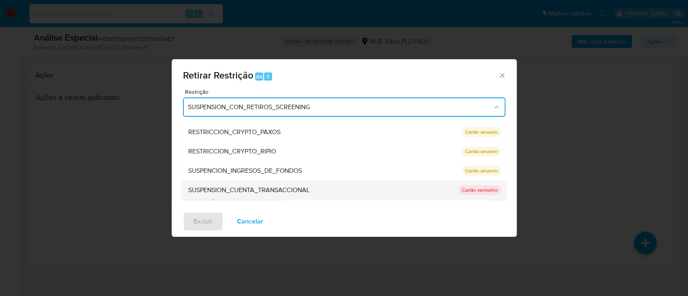
click at [330, 190] on div "SUSPENSION_CUENTA_TRANSACCIONAL" at bounding box center [321, 189] width 266 height 19
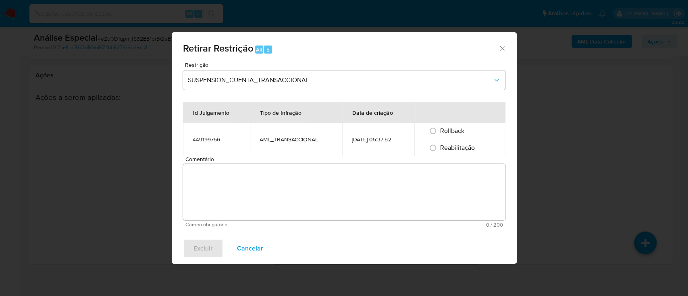
click at [233, 193] on textarea "Comentário" at bounding box center [344, 192] width 322 height 56
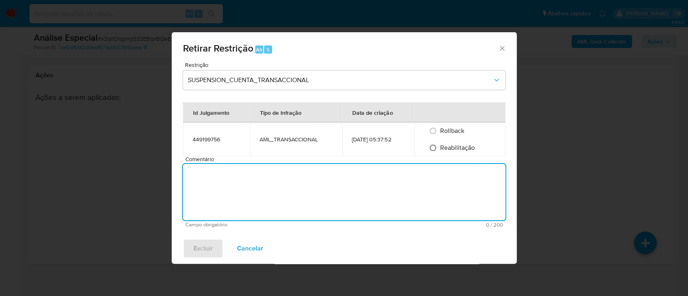
click at [436, 149] on input "Reabilitação" at bounding box center [432, 147] width 13 height 13
radio input "true"
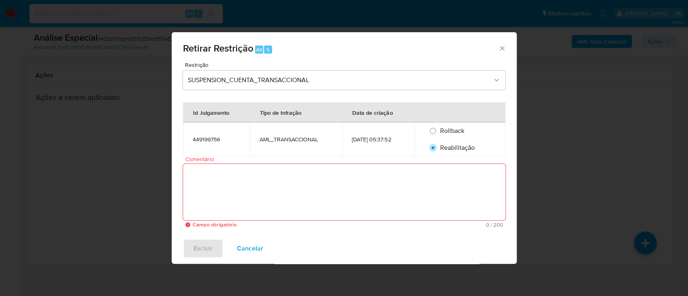
click at [357, 197] on textarea "Comentário" at bounding box center [344, 192] width 322 height 56
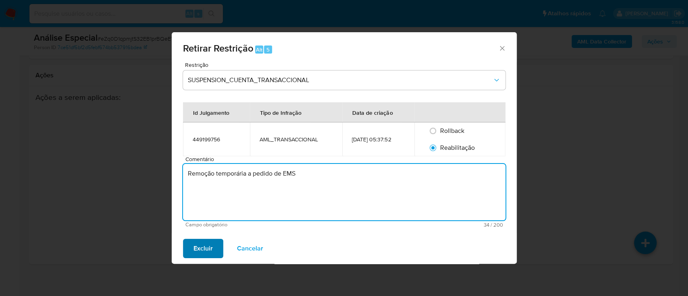
type textarea "Remoção temporária a pedido de EMS"
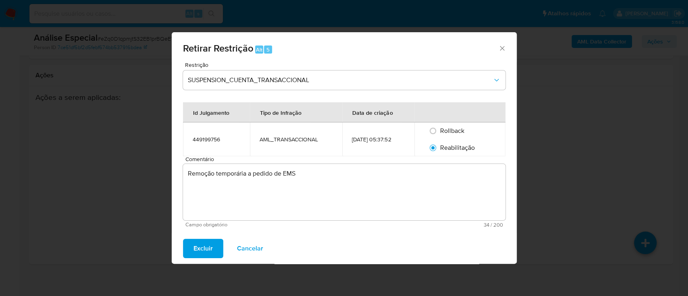
click at [200, 250] on span "Excluir" at bounding box center [202, 249] width 19 height 18
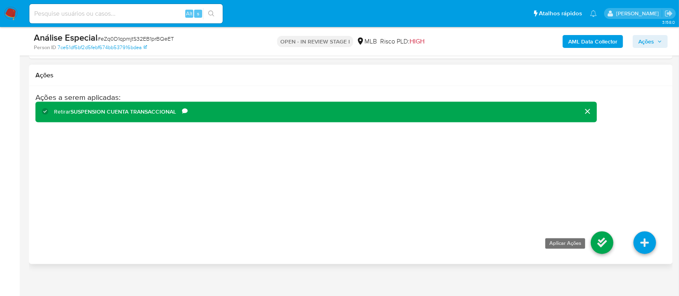
click at [593, 241] on icon at bounding box center [602, 243] width 23 height 23
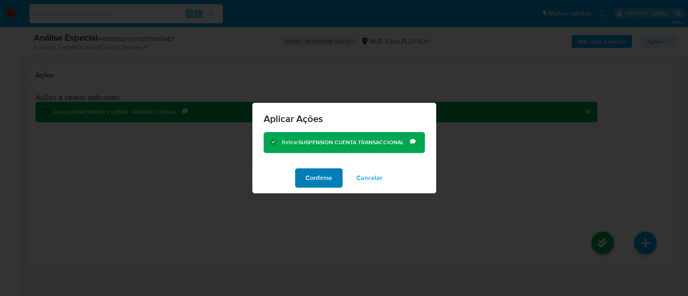
click at [325, 179] on span "Confirme" at bounding box center [318, 178] width 27 height 18
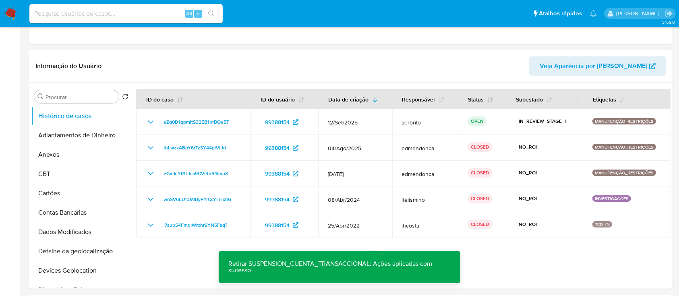
scroll to position [0, 0]
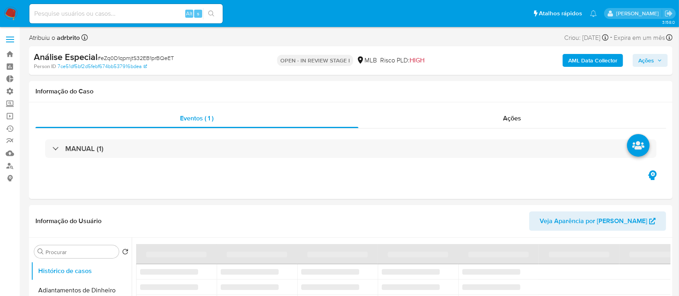
select select "10"
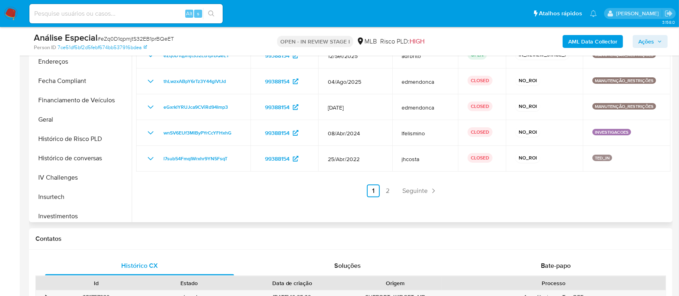
scroll to position [222, 0]
click at [83, 117] on button "Geral" at bounding box center [78, 117] width 94 height 19
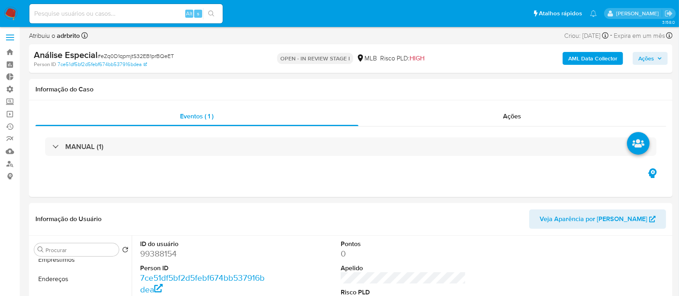
scroll to position [0, 0]
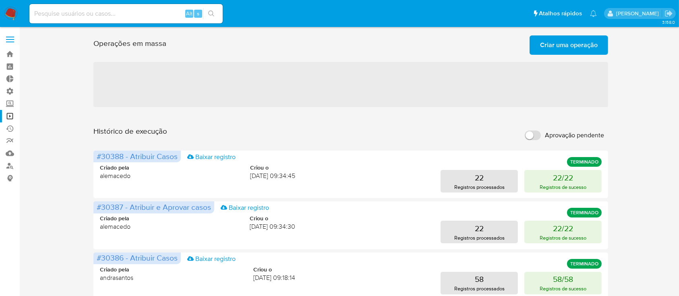
click at [552, 45] on span "Criar uma operação" at bounding box center [569, 45] width 58 height 18
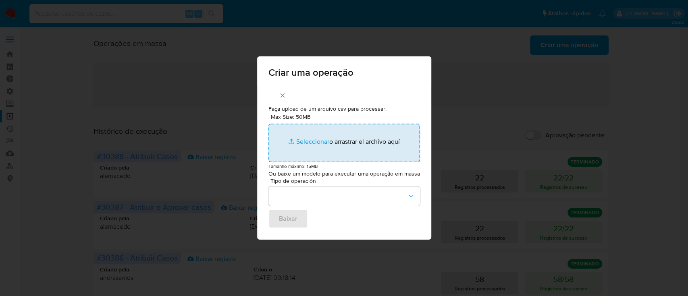
click at [310, 140] on input "Max Size: 50MB Seleccionar archivos" at bounding box center [343, 143] width 151 height 39
type input "C:\fakepath\ASSIGN_AND_CLOSE_CASE (8).csv"
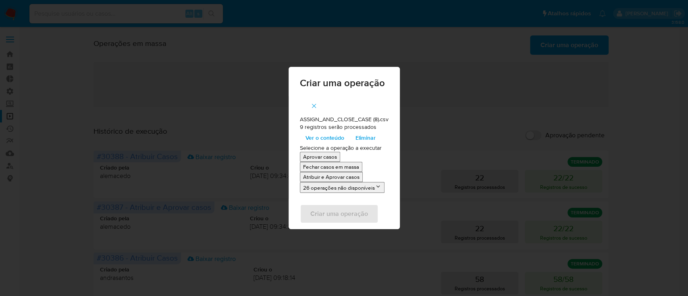
click at [327, 178] on p "Atribuir e Aprovar casos" at bounding box center [331, 177] width 56 height 8
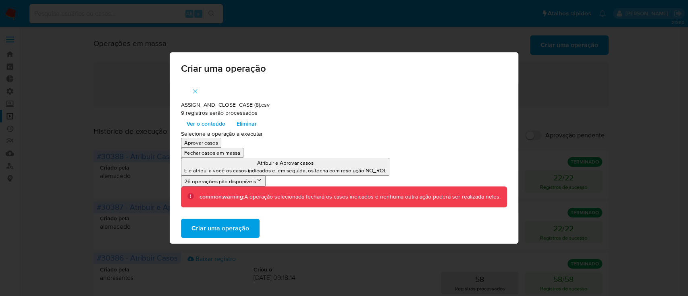
click at [205, 226] on span "Criar uma operação" at bounding box center [220, 229] width 58 height 18
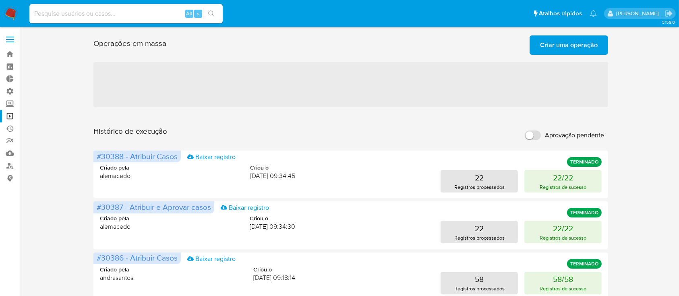
click at [562, 45] on span "Criar uma operação" at bounding box center [569, 45] width 58 height 18
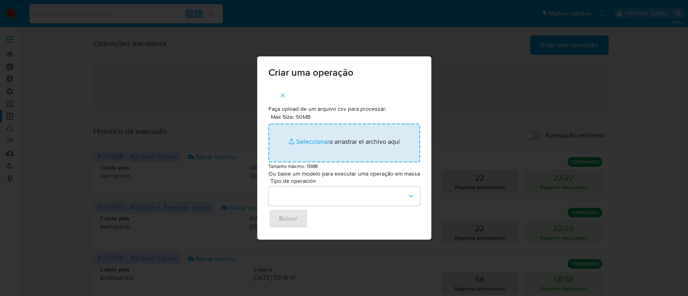
click at [297, 143] on input "Max Size: 50MB Seleccionar archivos" at bounding box center [343, 143] width 151 height 39
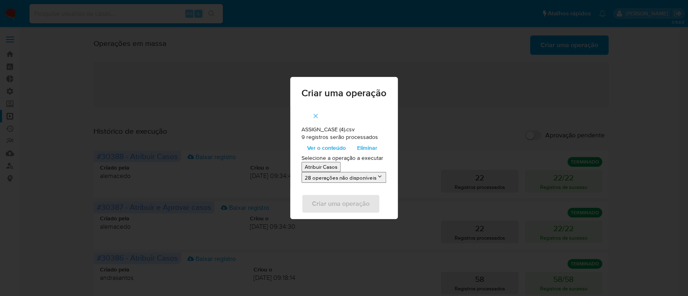
click at [332, 166] on p "Atribuir Casos" at bounding box center [321, 167] width 33 height 8
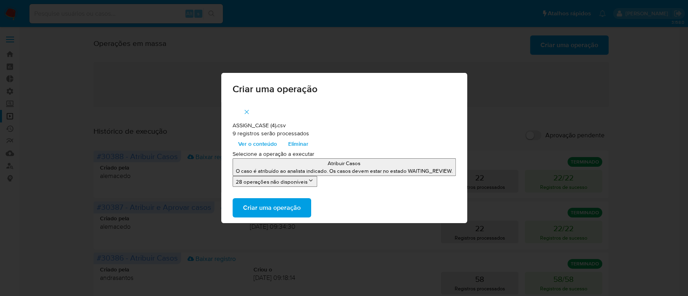
click at [301, 206] on button "Criar uma operação" at bounding box center [271, 207] width 79 height 19
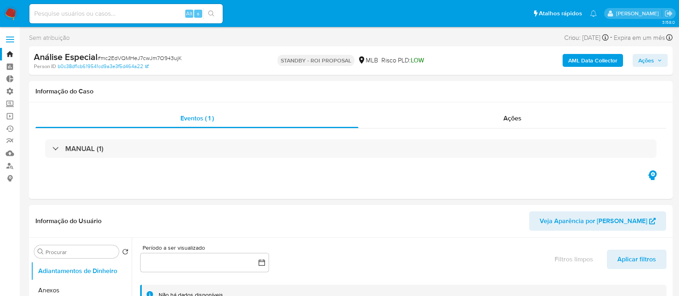
select select "10"
click at [103, 12] on input at bounding box center [125, 13] width 193 height 10
paste input "2117360907"
type input "2117360907"
click at [216, 15] on button "search-icon" at bounding box center [211, 13] width 17 height 11
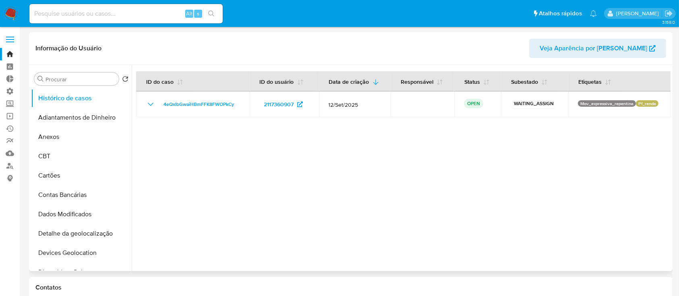
select select "10"
click at [108, 15] on input at bounding box center [125, 13] width 193 height 10
paste input "293623737"
type input "293623737"
click at [212, 14] on icon "search-icon" at bounding box center [211, 13] width 6 height 6
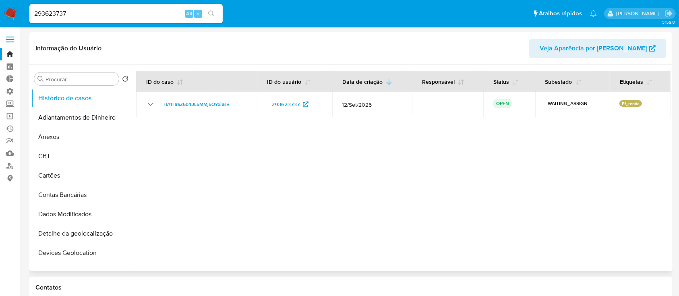
select select "10"
drag, startPoint x: 116, startPoint y: 11, endPoint x: 24, endPoint y: 6, distance: 92.0
click at [24, 6] on nav "Pausado Ver notificaciones 293623737 Alt s Atalhos rápidos Presiona las siguien…" at bounding box center [339, 13] width 679 height 27
paste input "03765386"
type input "203765386"
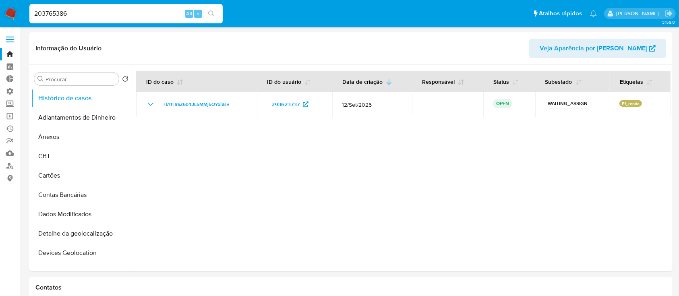
click at [212, 12] on icon "search-icon" at bounding box center [211, 13] width 6 height 6
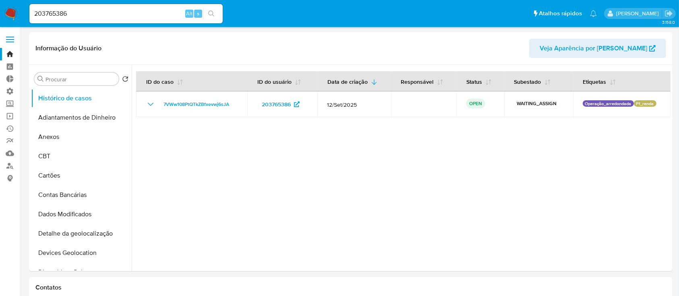
select select "10"
drag, startPoint x: 80, startPoint y: 13, endPoint x: 23, endPoint y: 1, distance: 58.5
click at [23, 1] on nav "Pausado Ver notificaciones 203765386 Alt s Atalhos rápidos Presiona las siguien…" at bounding box center [339, 13] width 679 height 27
paste input "179727845"
type input "179727845"
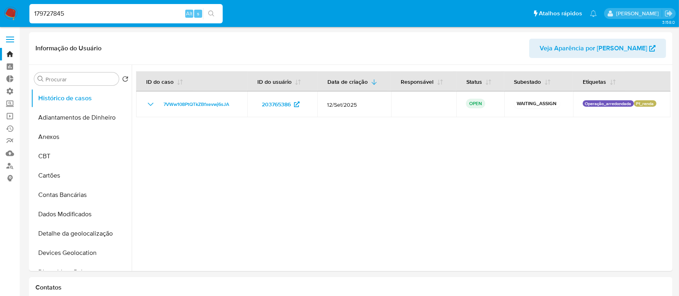
click at [210, 11] on icon "search-icon" at bounding box center [211, 13] width 6 height 6
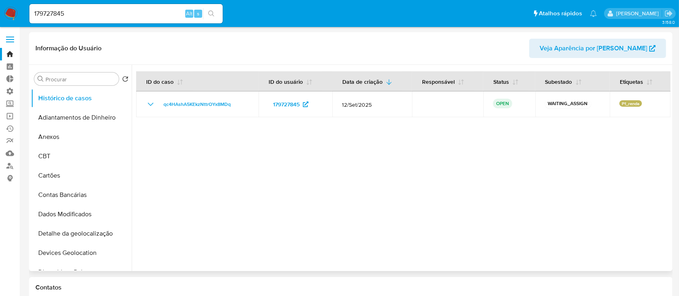
select select "10"
drag, startPoint x: 88, startPoint y: 10, endPoint x: 21, endPoint y: 6, distance: 67.0
click at [21, 6] on nav "Pausado Ver notificaciones 179727845 Alt s Atalhos rápidos Presiona las siguien…" at bounding box center [339, 13] width 679 height 27
paste input "327065553"
type input "327065553"
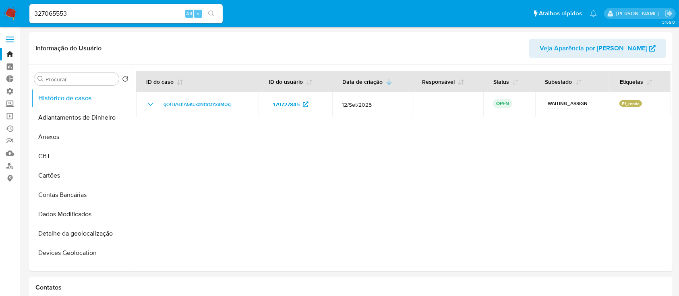
click at [213, 12] on icon "search-icon" at bounding box center [211, 13] width 6 height 6
select select "10"
drag, startPoint x: 89, startPoint y: 10, endPoint x: 19, endPoint y: 3, distance: 70.1
click at [19, 3] on nav "Pausado Ver notificaciones 327065553 Alt s Atalhos rápidos Presiona las siguien…" at bounding box center [339, 13] width 679 height 27
paste input "744454122"
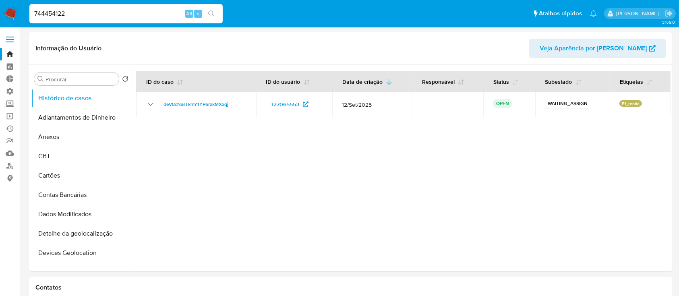
type input "744454122"
click at [208, 15] on icon "search-icon" at bounding box center [211, 13] width 6 height 6
click at [10, 39] on span at bounding box center [10, 39] width 8 height 1
click at [0, 0] on input "checkbox" at bounding box center [0, 0] width 0 height 0
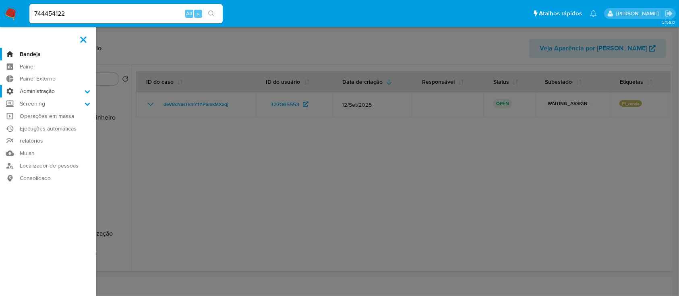
click at [86, 87] on label "Administração" at bounding box center [48, 91] width 96 height 12
click at [0, 0] on input "Administração" at bounding box center [0, 0] width 0 height 0
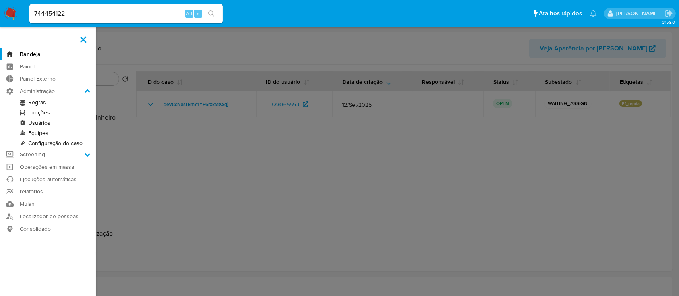
click at [54, 122] on link "Usuários" at bounding box center [48, 123] width 96 height 10
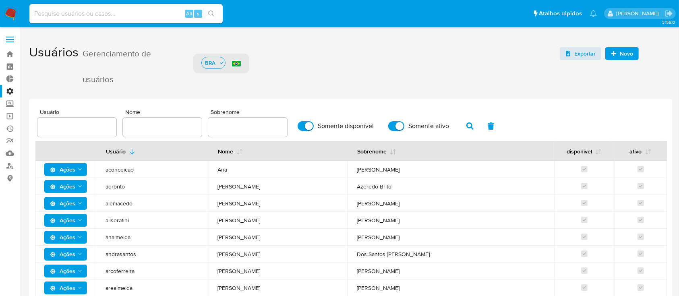
click at [132, 125] on input "text" at bounding box center [162, 127] width 79 height 10
type input "vsantiago"
drag, startPoint x: 165, startPoint y: 125, endPoint x: 103, endPoint y: 118, distance: 62.0
click at [103, 118] on div "Usuário Nome vsantiago Sobrenome Somente disponível Somente ativo" at bounding box center [350, 123] width 627 height 28
click at [70, 124] on input "text" at bounding box center [76, 127] width 79 height 10
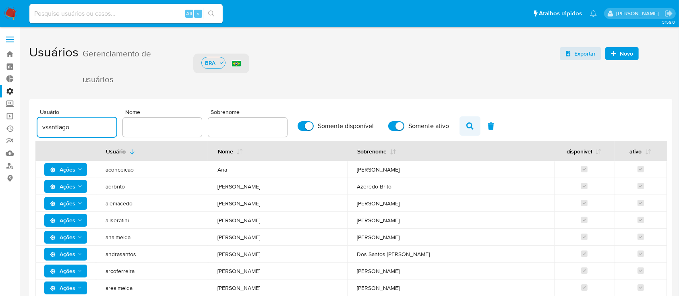
type input "vsantiago"
click at [467, 126] on icon "button" at bounding box center [470, 125] width 7 height 7
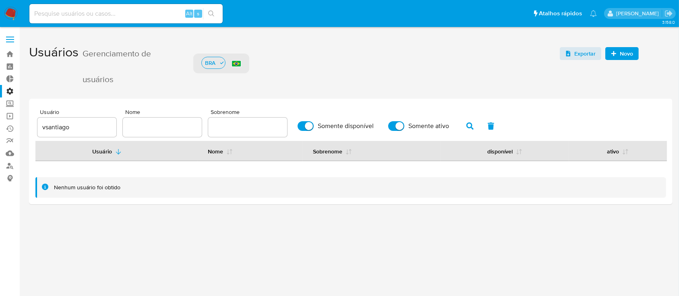
click at [76, 126] on input "vsantiago" at bounding box center [76, 127] width 79 height 10
click at [611, 56] on span "Novo" at bounding box center [622, 53] width 22 height 11
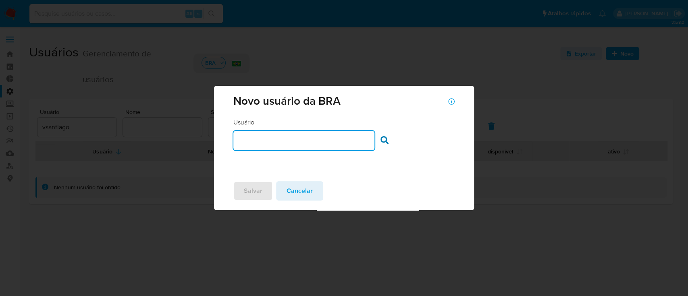
click at [328, 140] on input "text" at bounding box center [303, 140] width 141 height 10
type input "vsantiago"
click at [384, 141] on icon at bounding box center [384, 140] width 8 height 8
